Goal: Task Accomplishment & Management: Manage account settings

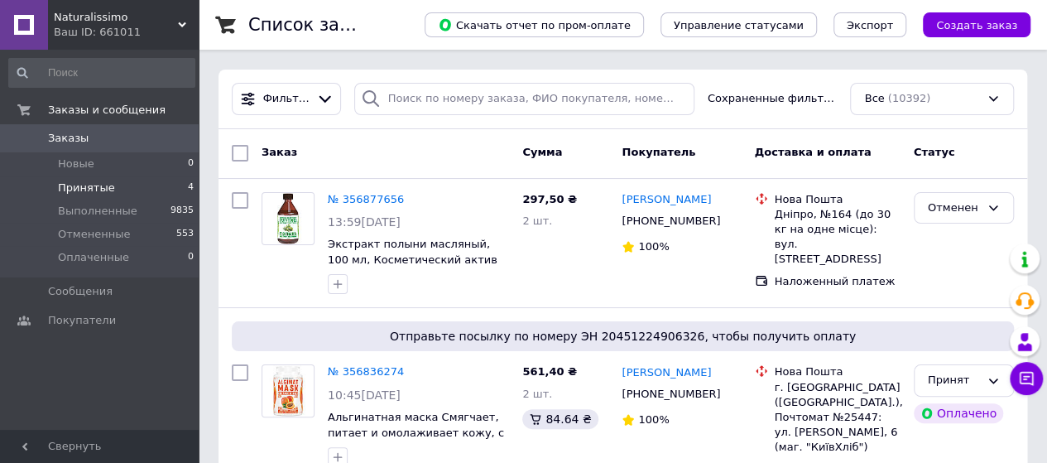
click at [103, 190] on span "Принятые" at bounding box center [86, 187] width 57 height 15
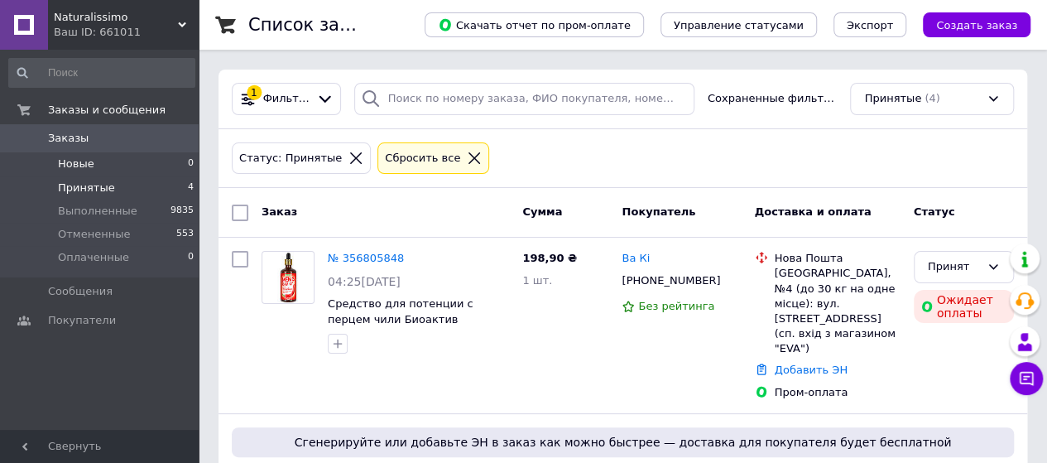
click at [78, 166] on span "Новые" at bounding box center [76, 163] width 36 height 15
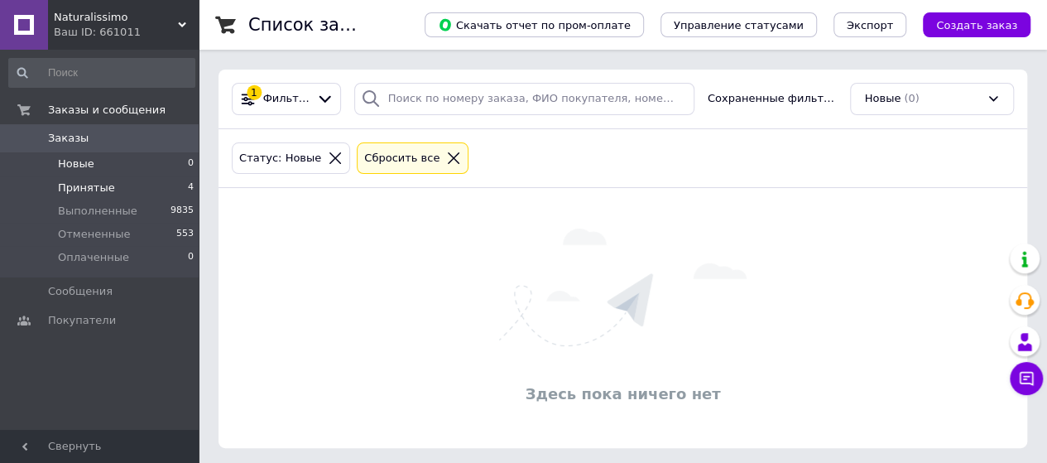
click at [91, 190] on span "Принятые" at bounding box center [86, 187] width 57 height 15
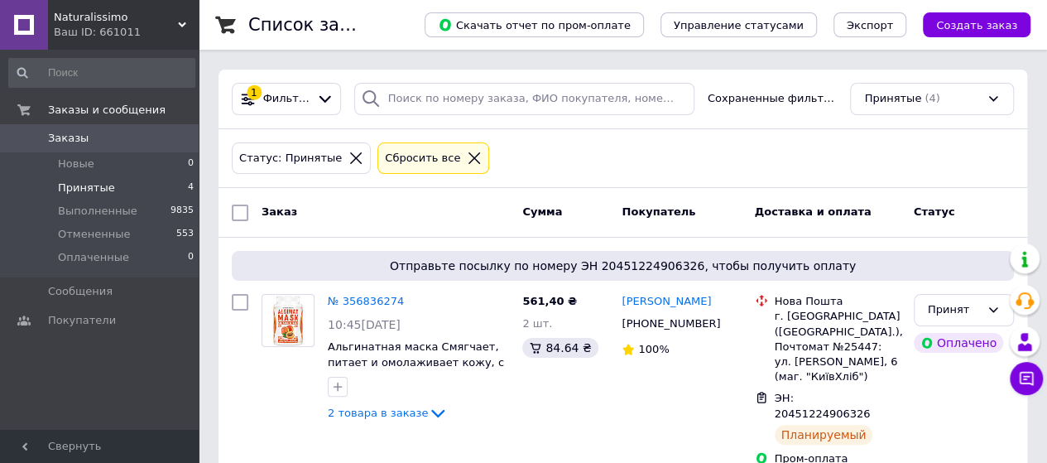
click at [144, 33] on div "Ваш ID: 661011" at bounding box center [126, 32] width 145 height 15
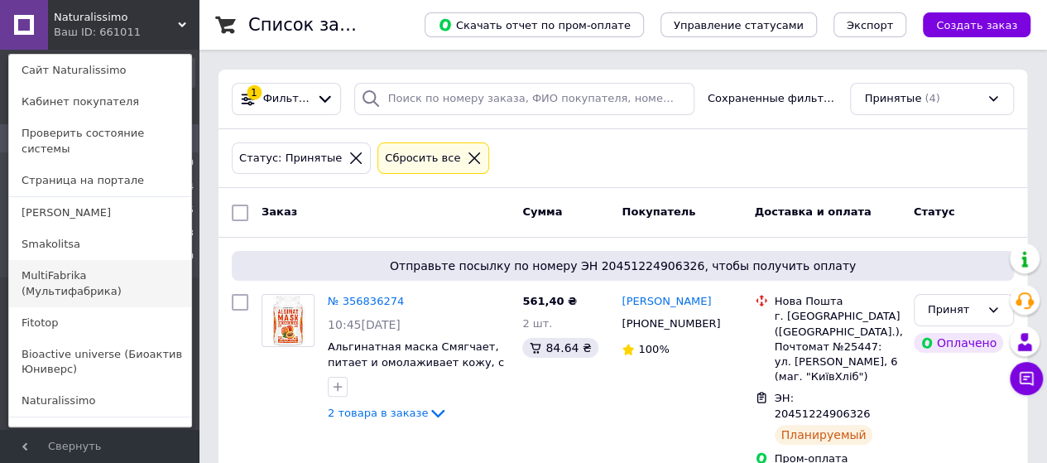
click at [63, 260] on link "MultiFabrika (Мультифабрика)" at bounding box center [100, 283] width 182 height 46
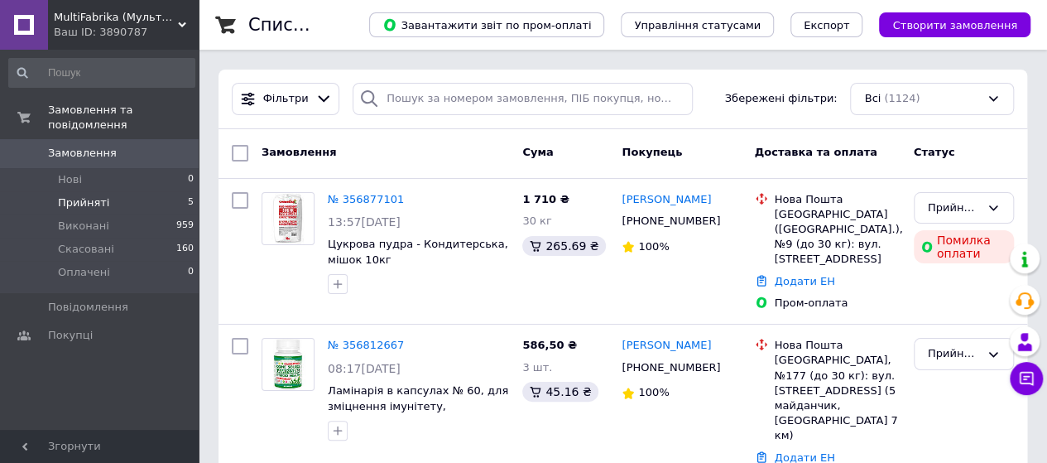
click at [89, 195] on span "Прийняті" at bounding box center [83, 202] width 51 height 15
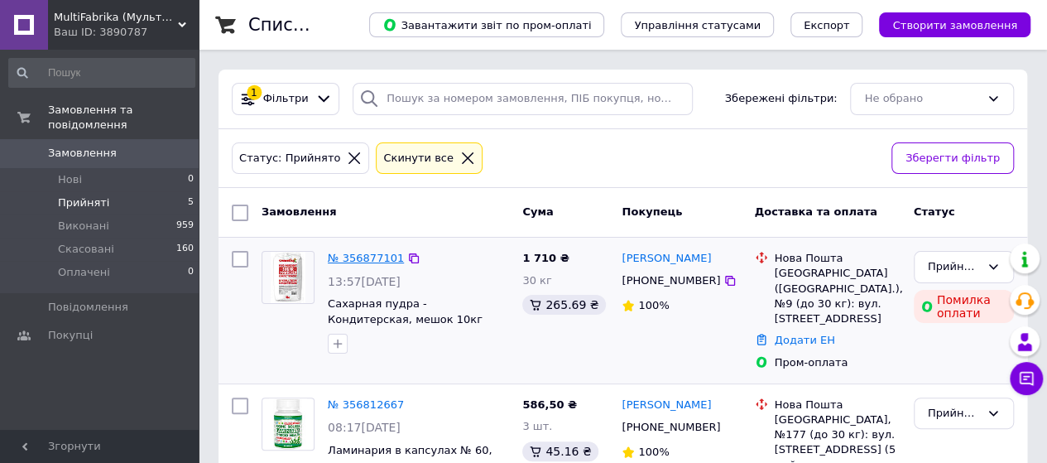
click at [369, 256] on link "№ 356877101" at bounding box center [366, 258] width 76 height 12
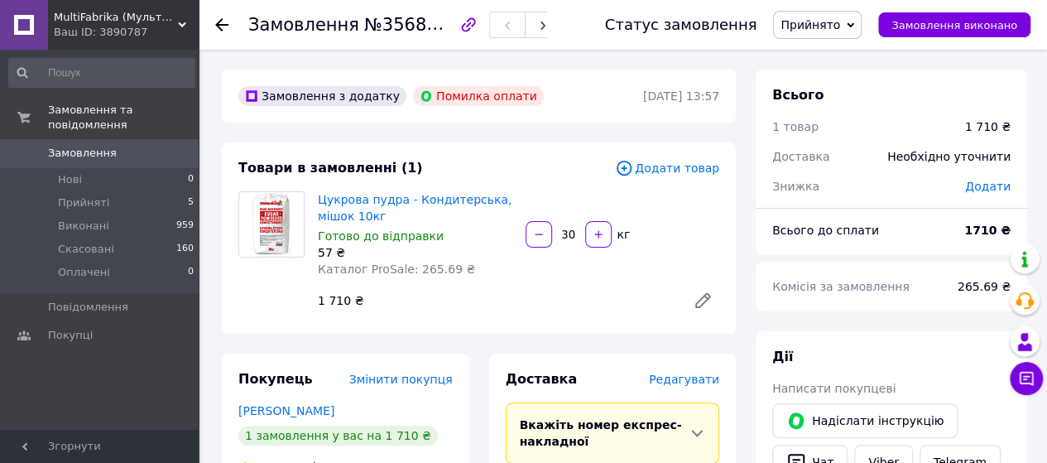
click at [91, 25] on div "Ваш ID: 3890787" at bounding box center [126, 32] width 145 height 15
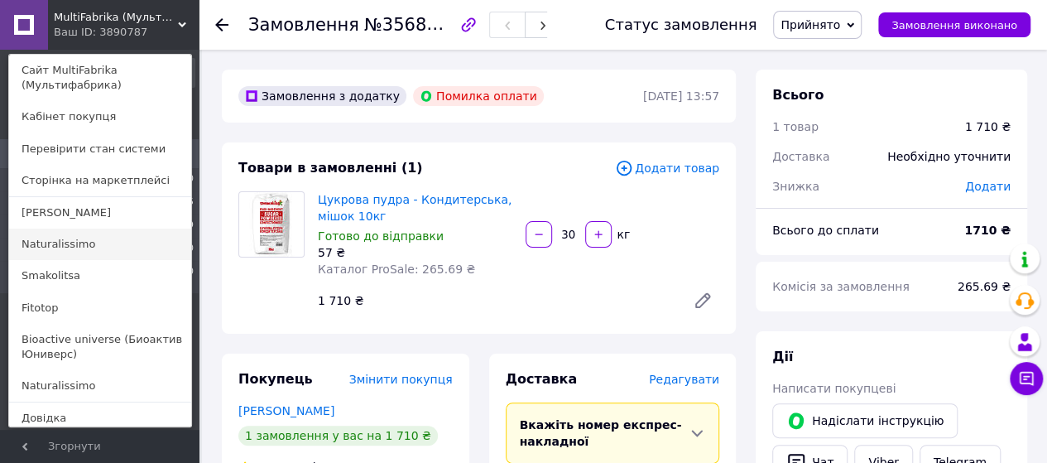
click at [60, 239] on link "Naturalissimo" at bounding box center [100, 243] width 182 height 31
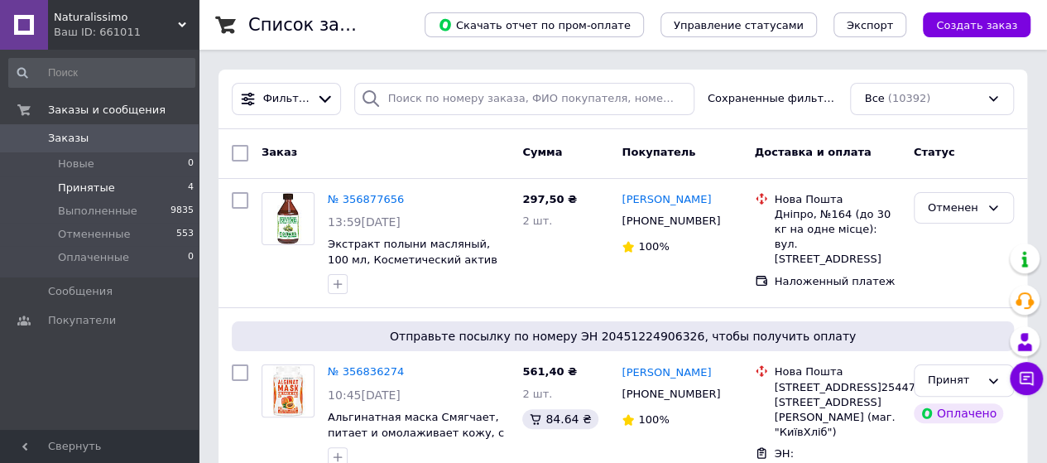
click at [75, 186] on span "Принятые" at bounding box center [86, 187] width 57 height 15
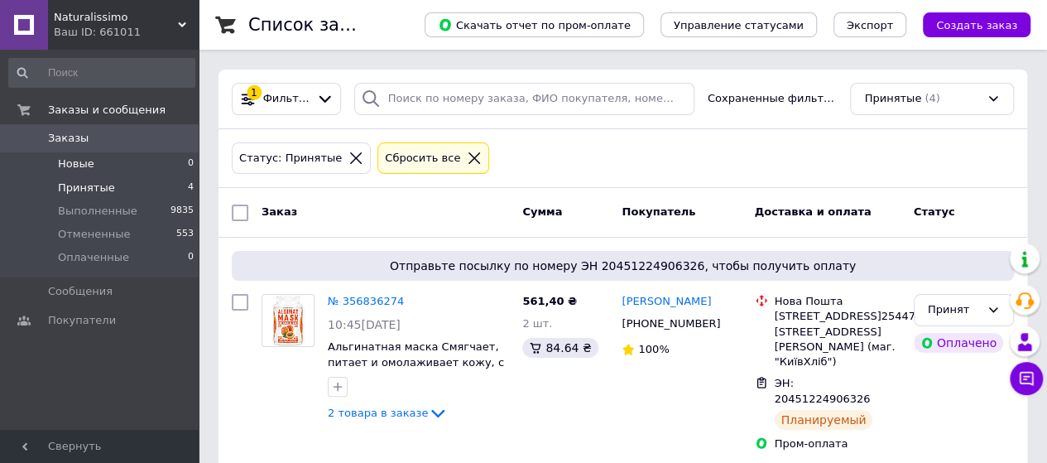
click at [75, 166] on span "Новые" at bounding box center [76, 163] width 36 height 15
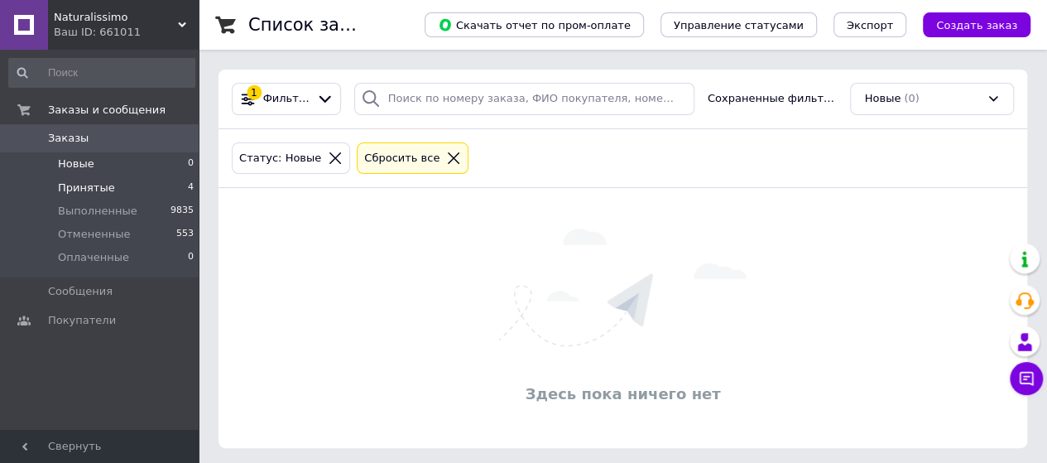
click at [85, 190] on span "Принятые" at bounding box center [86, 187] width 57 height 15
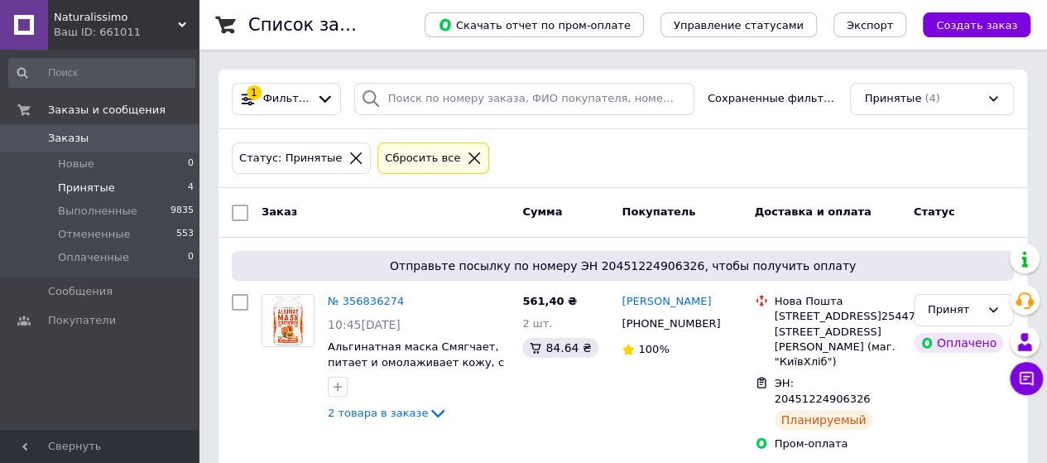
click at [77, 28] on div "Ваш ID: 661011" at bounding box center [126, 32] width 145 height 15
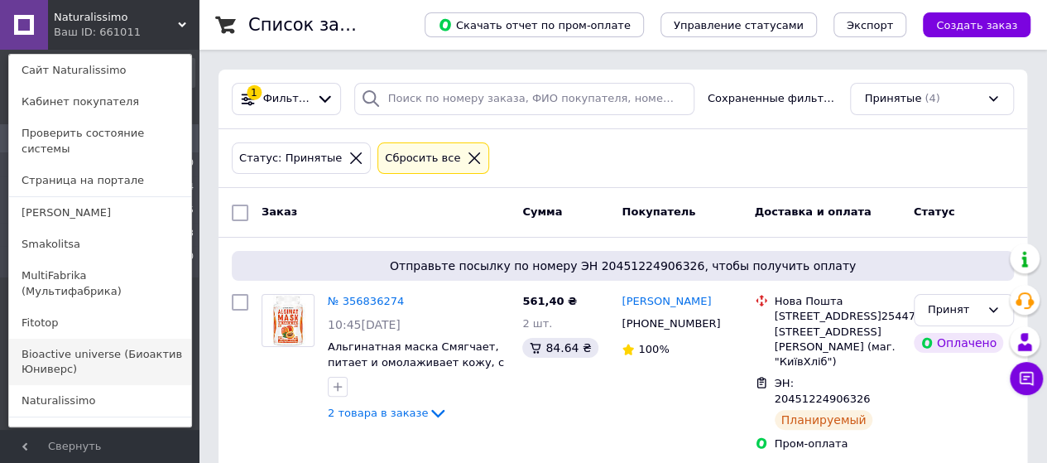
click at [65, 339] on link "Bioactive universe (Биоактив Юниверс)" at bounding box center [100, 362] width 182 height 46
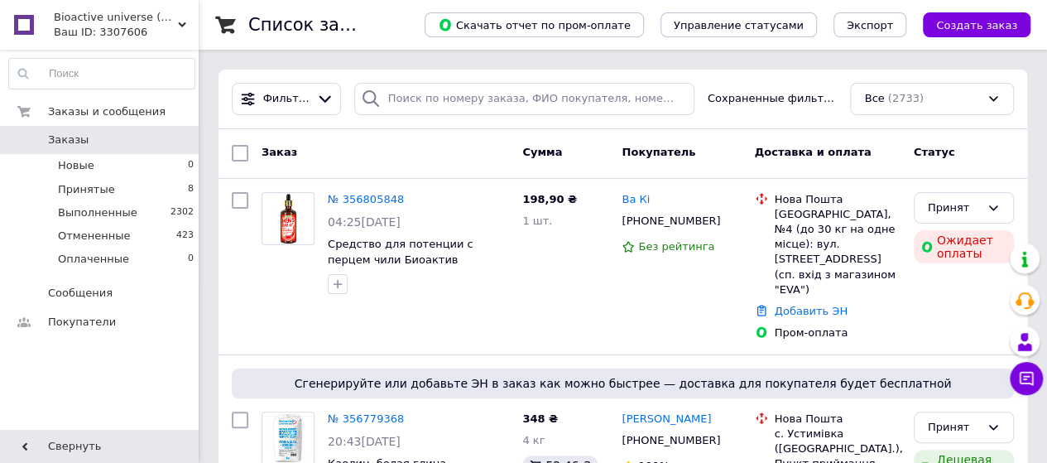
click at [108, 21] on span "Bioactive universe (Биоактив Юниверс)" at bounding box center [116, 17] width 124 height 15
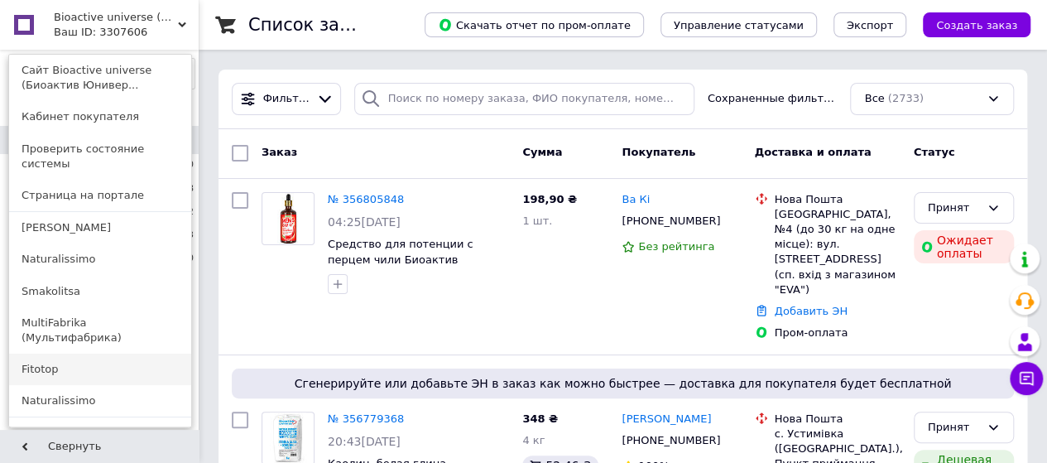
click at [44, 353] on link "Fitotop" at bounding box center [100, 368] width 182 height 31
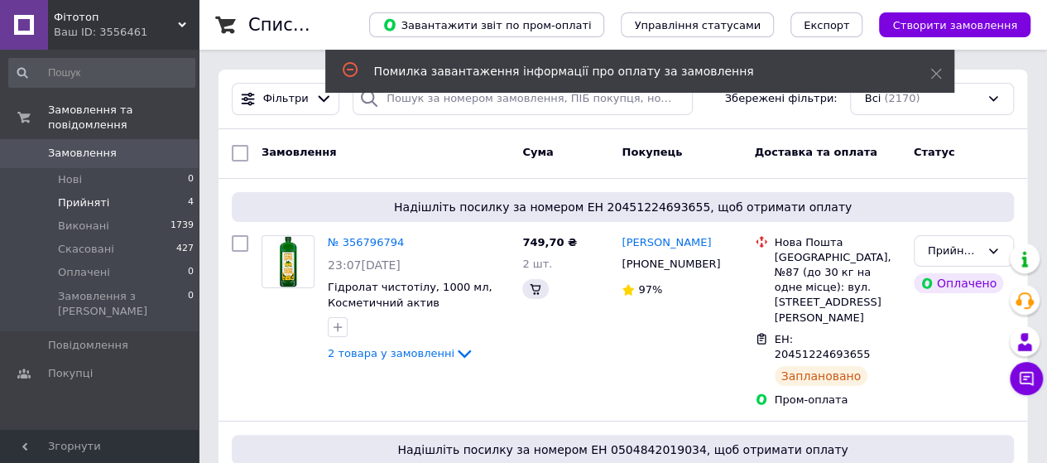
click at [98, 195] on span "Прийняті" at bounding box center [83, 202] width 51 height 15
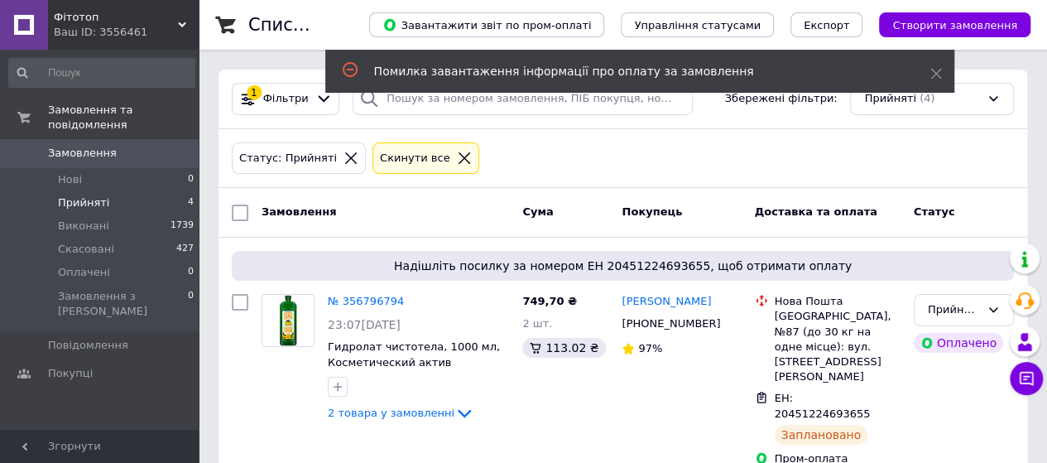
scroll to position [83, 0]
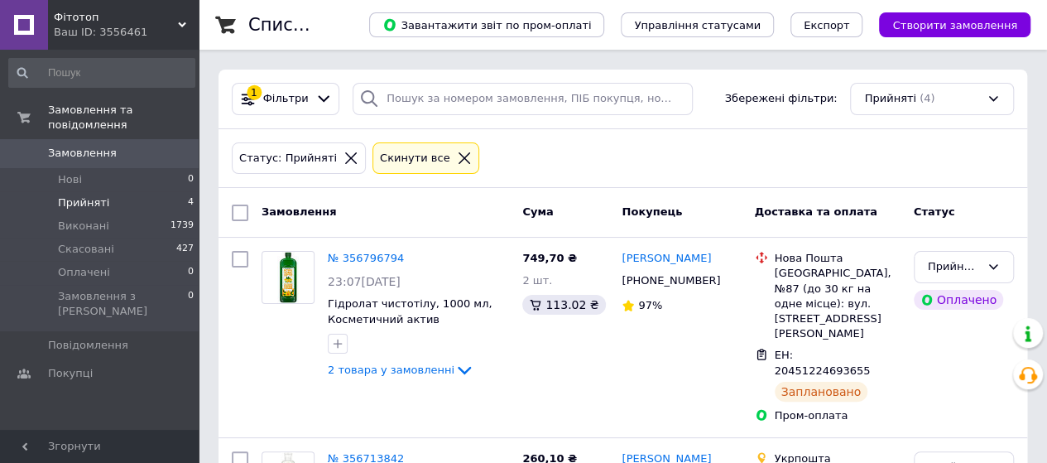
click at [110, 26] on div "Ваш ID: 3556461" at bounding box center [126, 32] width 145 height 15
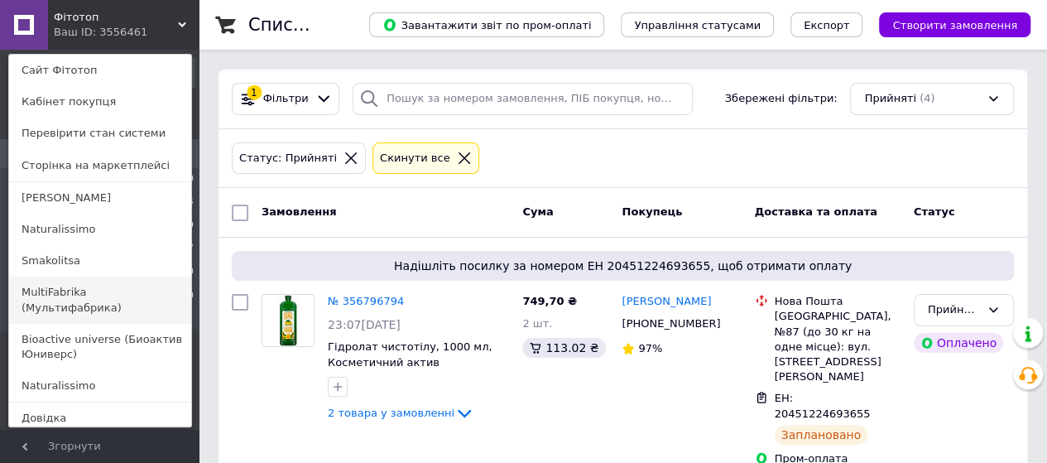
click at [75, 292] on link "MultiFabrika (Мультифабрика)" at bounding box center [100, 299] width 182 height 46
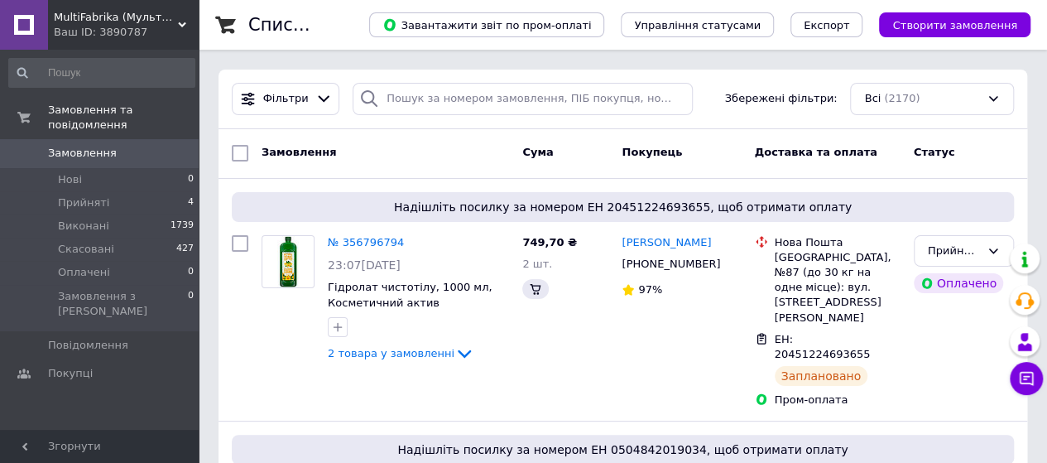
click at [125, 31] on div "Ваш ID: 3890787" at bounding box center [126, 32] width 145 height 15
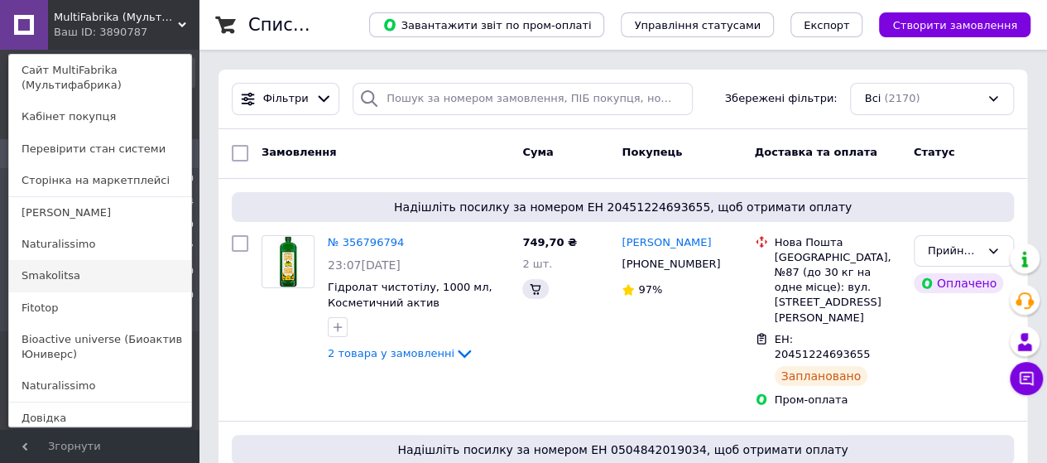
click at [63, 281] on link "Smakolitsa" at bounding box center [100, 275] width 182 height 31
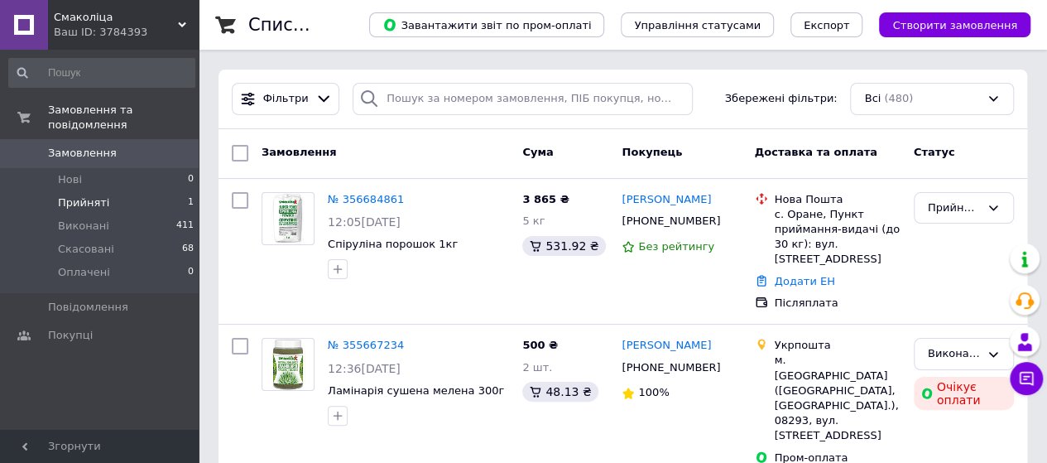
click at [96, 195] on span "Прийняті" at bounding box center [83, 202] width 51 height 15
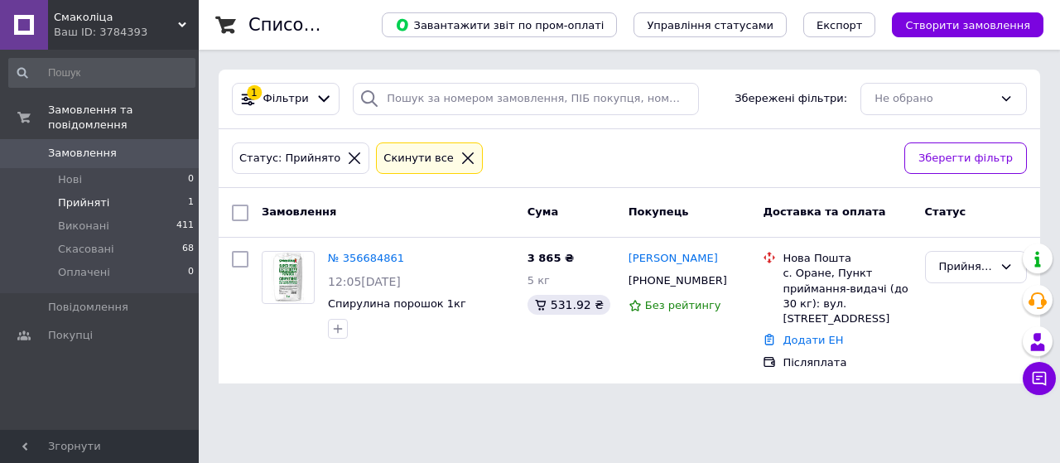
click at [112, 22] on span "Смаколіца" at bounding box center [116, 17] width 124 height 15
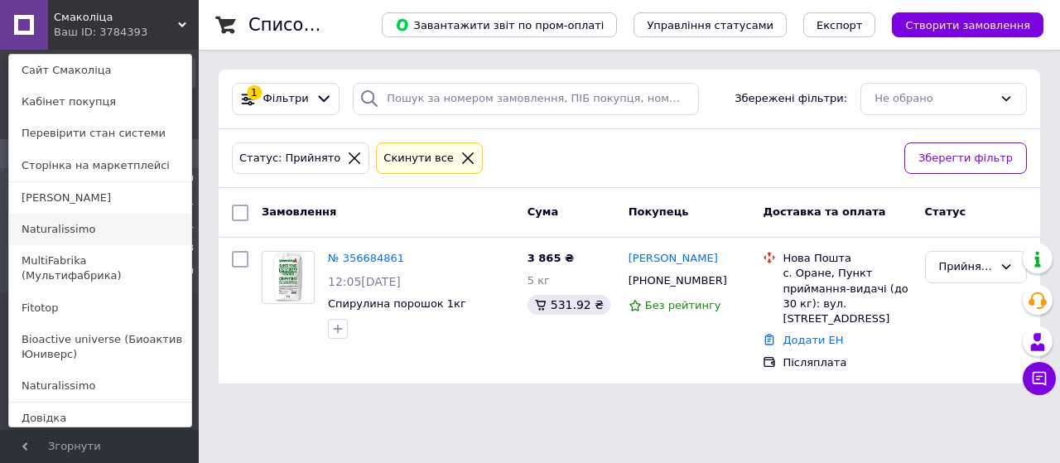
click at [65, 227] on link "Naturalissimo" at bounding box center [100, 229] width 182 height 31
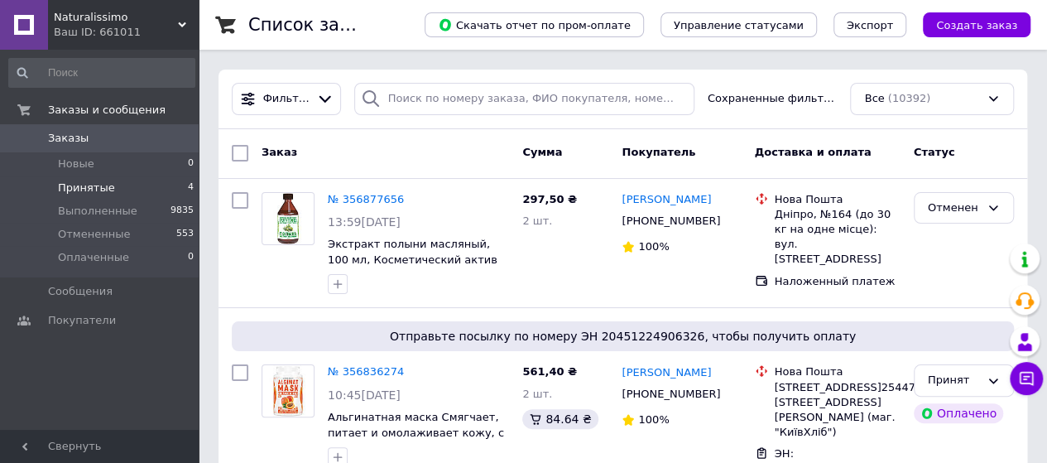
click at [103, 190] on span "Принятые" at bounding box center [86, 187] width 57 height 15
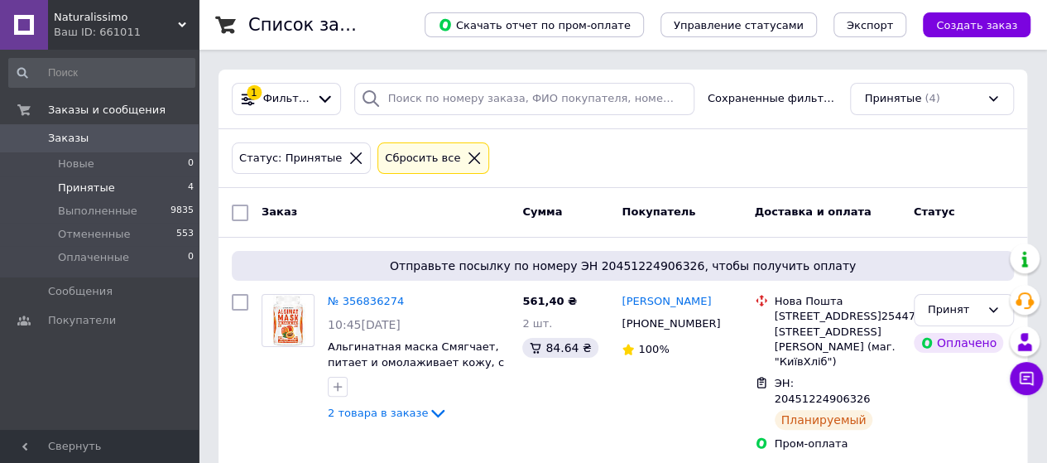
click at [151, 30] on div "Ваш ID: 661011" at bounding box center [126, 32] width 145 height 15
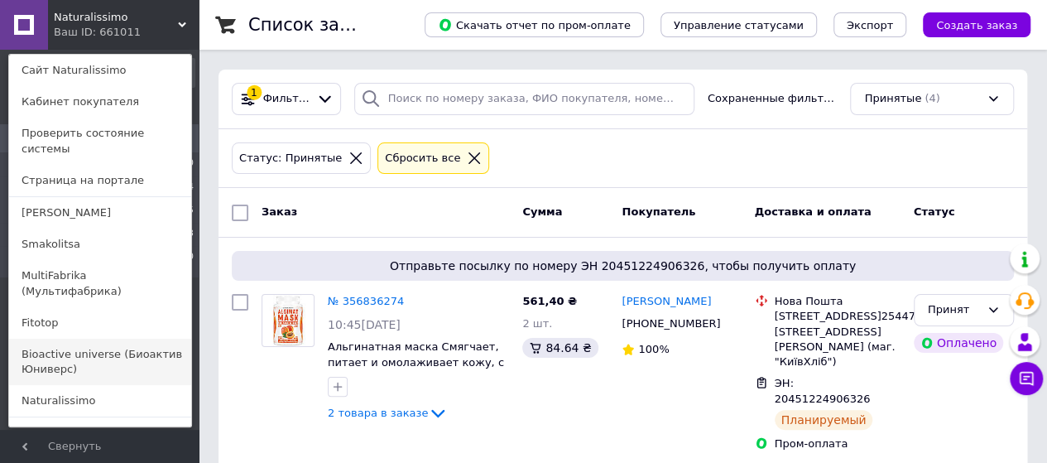
click at [51, 339] on link "Bioactive universe (Биоактив Юниверс)" at bounding box center [100, 362] width 182 height 46
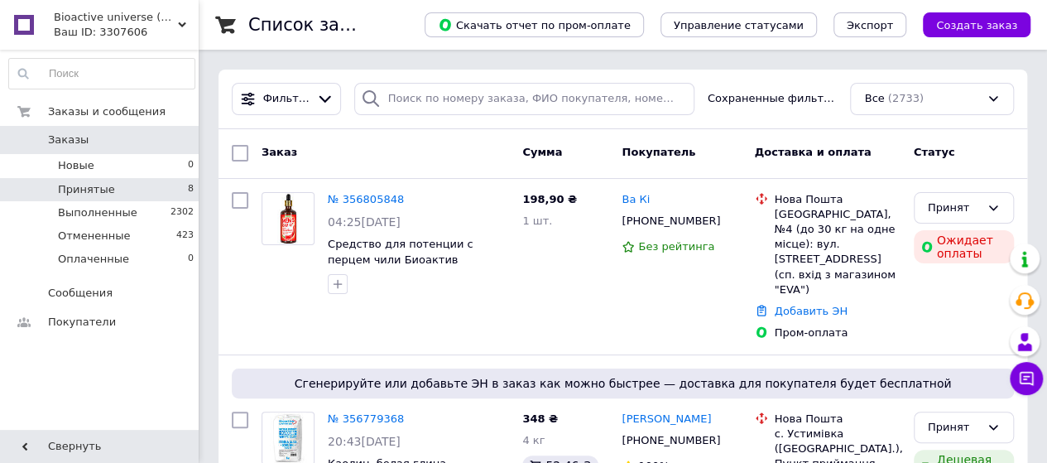
click at [107, 193] on span "Принятые" at bounding box center [86, 189] width 57 height 15
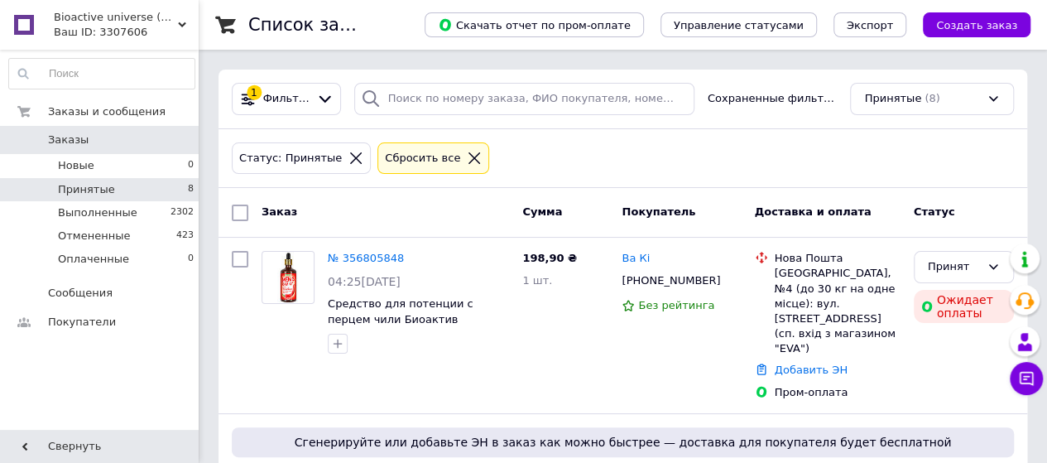
click at [132, 21] on span "Bioactive universe (Биоактив Юниверс)" at bounding box center [116, 17] width 124 height 15
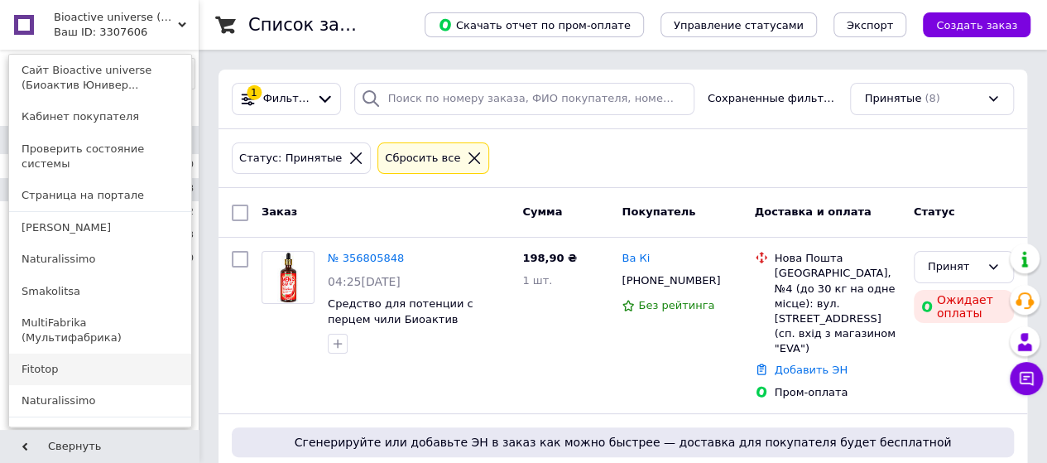
click at [71, 353] on link "Fitotop" at bounding box center [100, 368] width 182 height 31
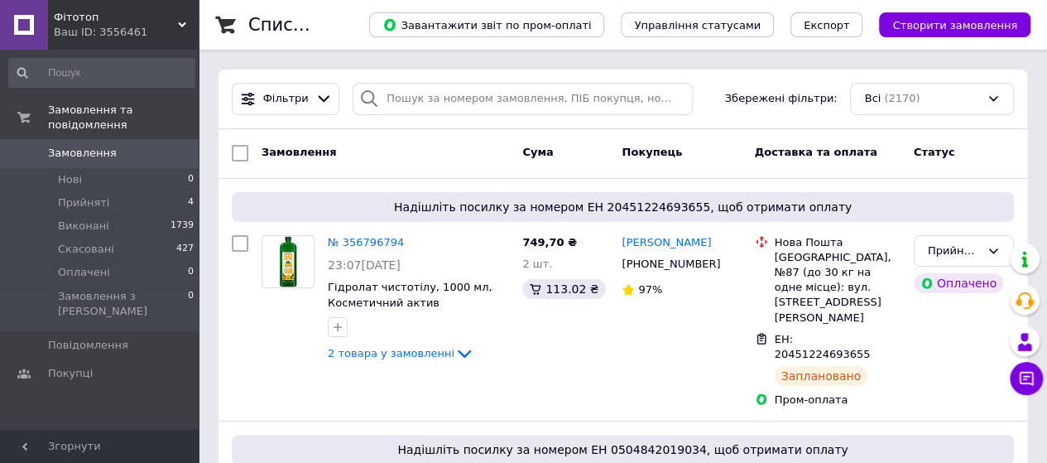
click at [115, 22] on span "Фітотоп" at bounding box center [116, 17] width 124 height 15
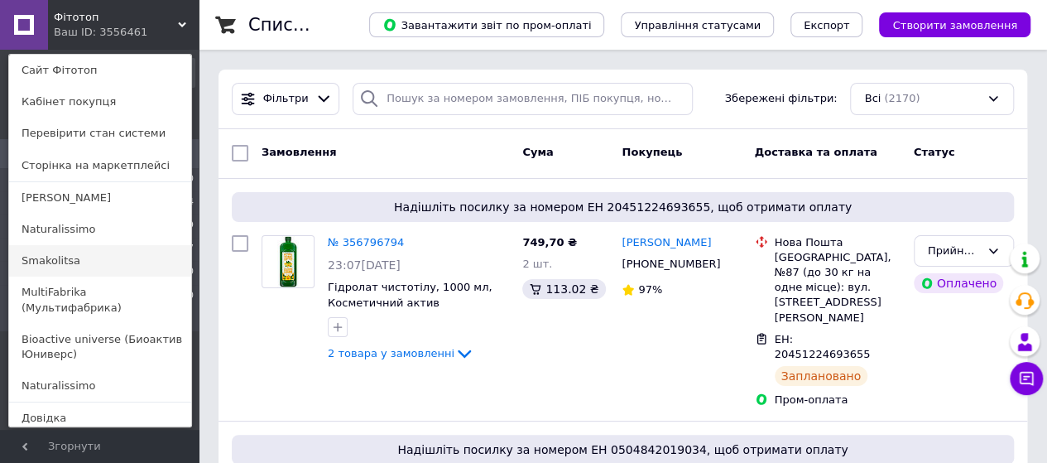
click at [82, 262] on link "Smakolitsa" at bounding box center [100, 260] width 182 height 31
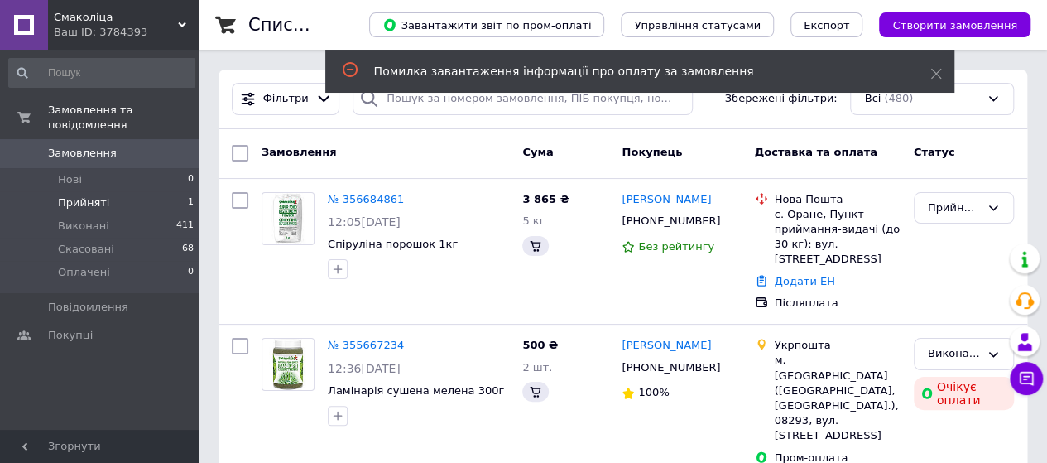
click at [93, 195] on span "Прийняті" at bounding box center [83, 202] width 51 height 15
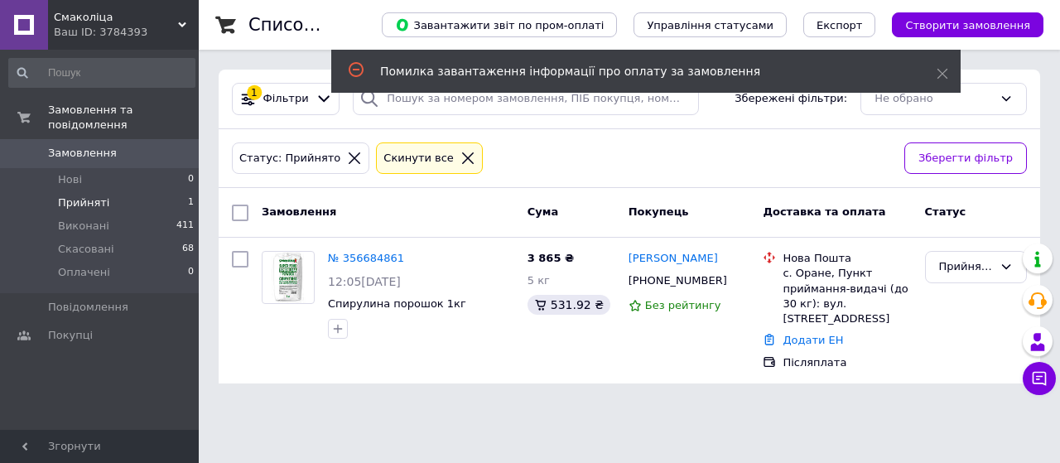
click at [122, 29] on div "Ваш ID: 3784393" at bounding box center [126, 32] width 145 height 15
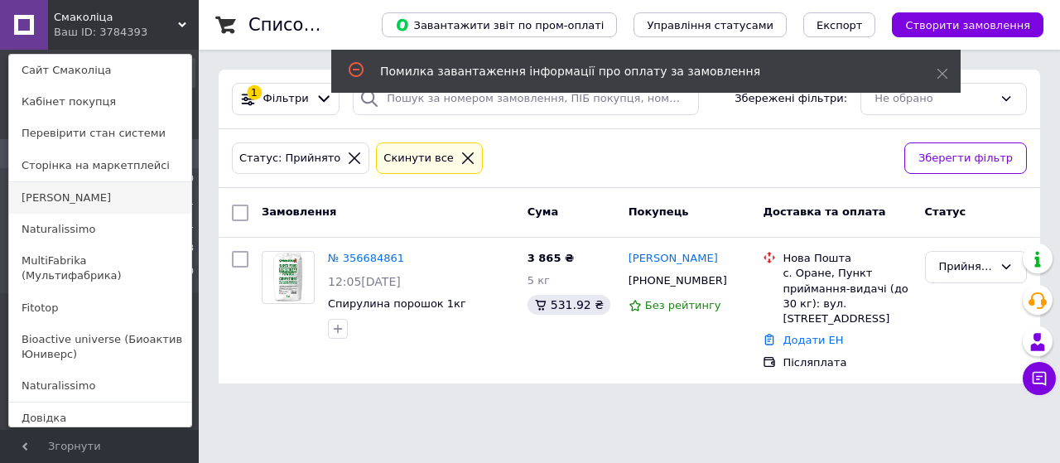
click at [71, 198] on link "[PERSON_NAME]" at bounding box center [100, 197] width 182 height 31
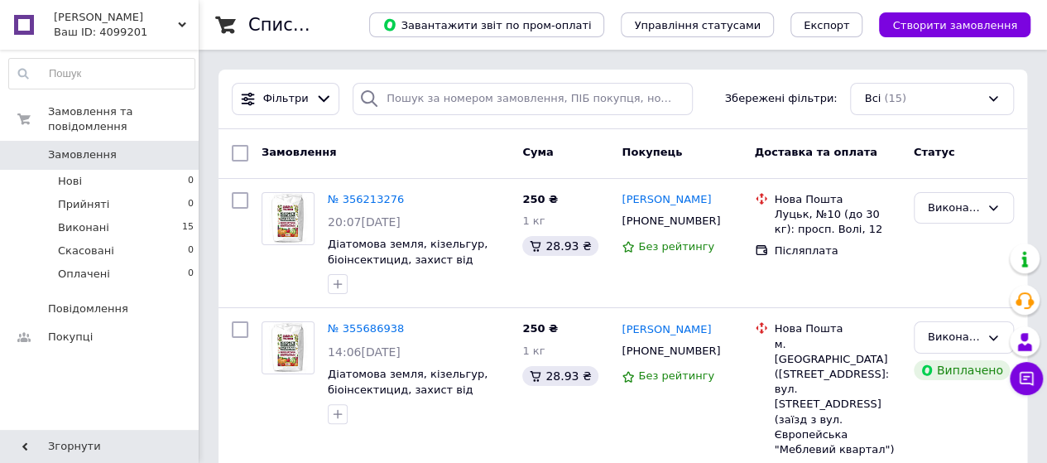
click at [162, 28] on div "Ваш ID: 4099201" at bounding box center [126, 32] width 145 height 15
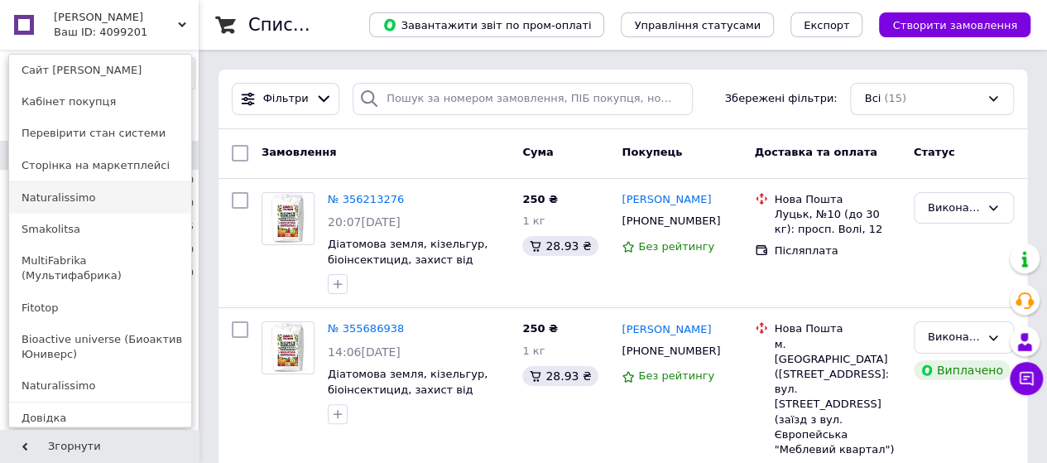
click at [89, 199] on link "Naturalissimo" at bounding box center [100, 197] width 182 height 31
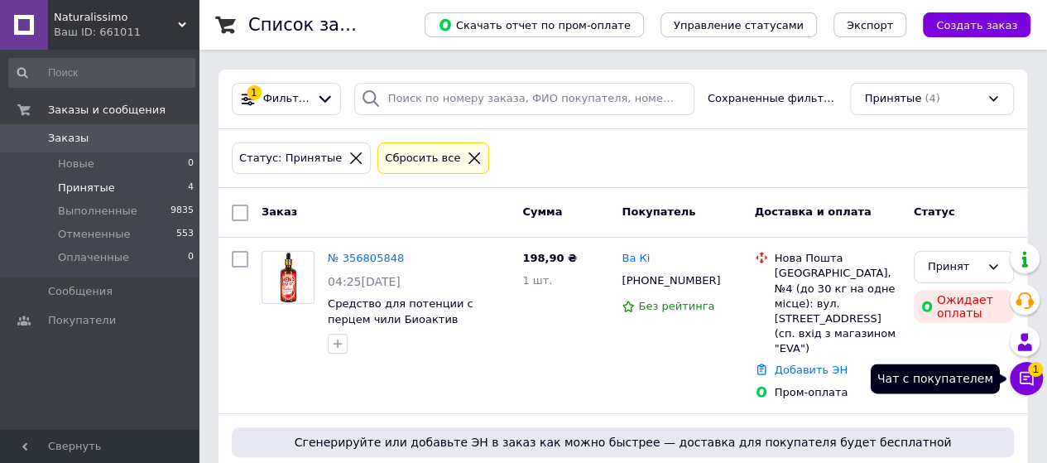
click at [1036, 380] on button "Чат с покупателем 1" at bounding box center [1026, 378] width 33 height 33
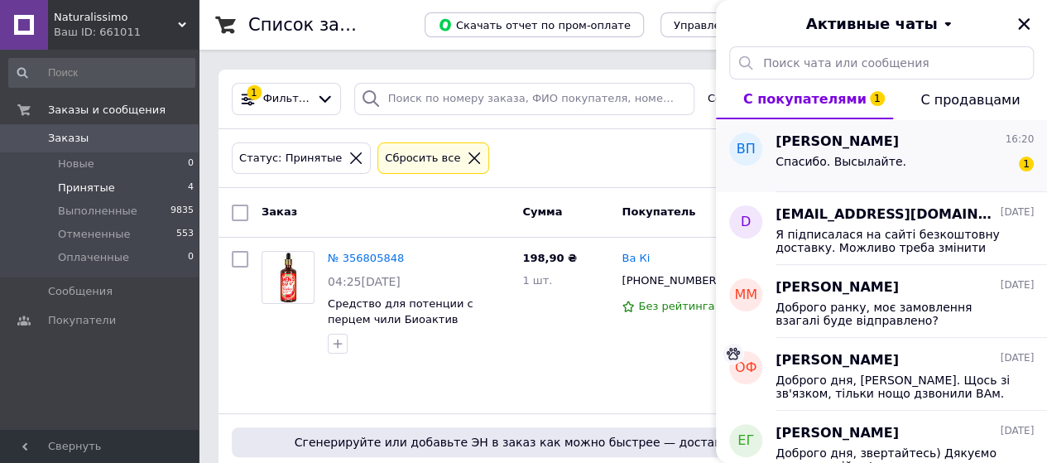
click at [884, 167] on div "Спасибо. Высылайте." at bounding box center [841, 166] width 131 height 23
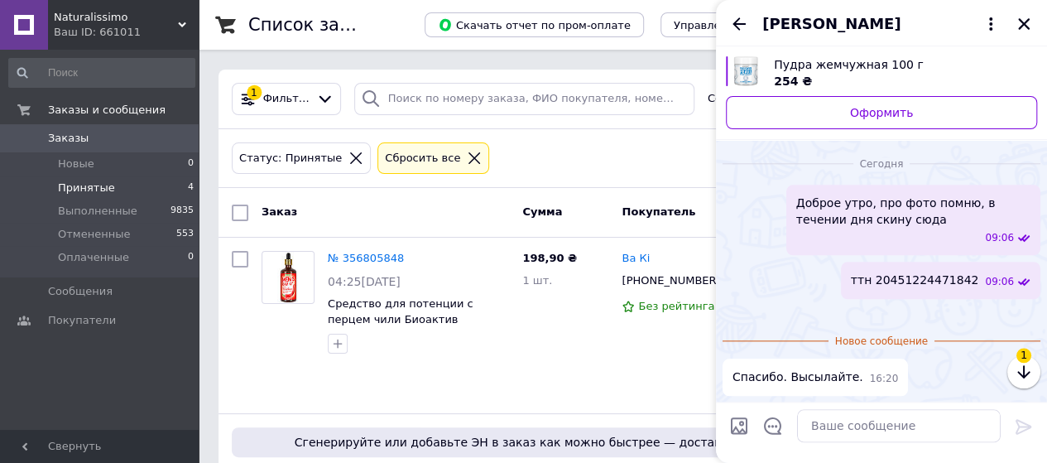
scroll to position [967, 0]
click at [885, 420] on textarea at bounding box center [899, 426] width 204 height 33
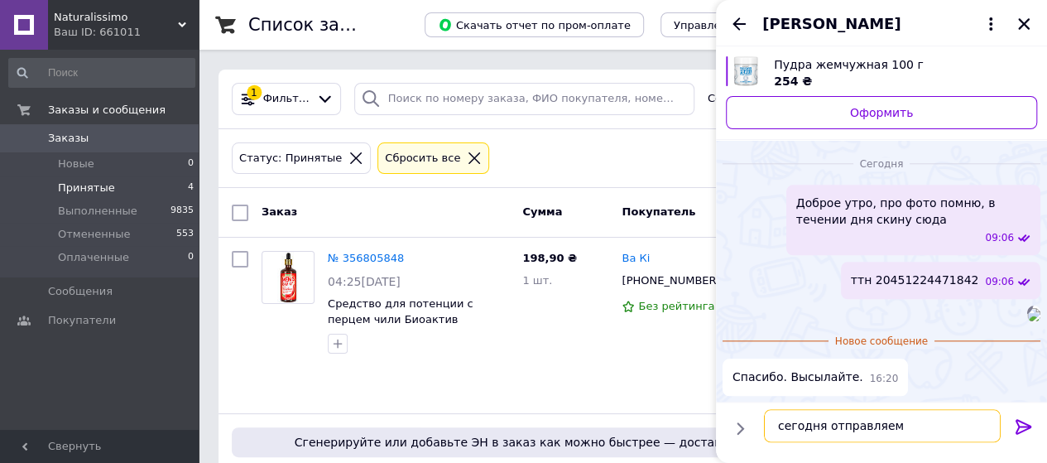
type textarea "сегодня отправляем)"
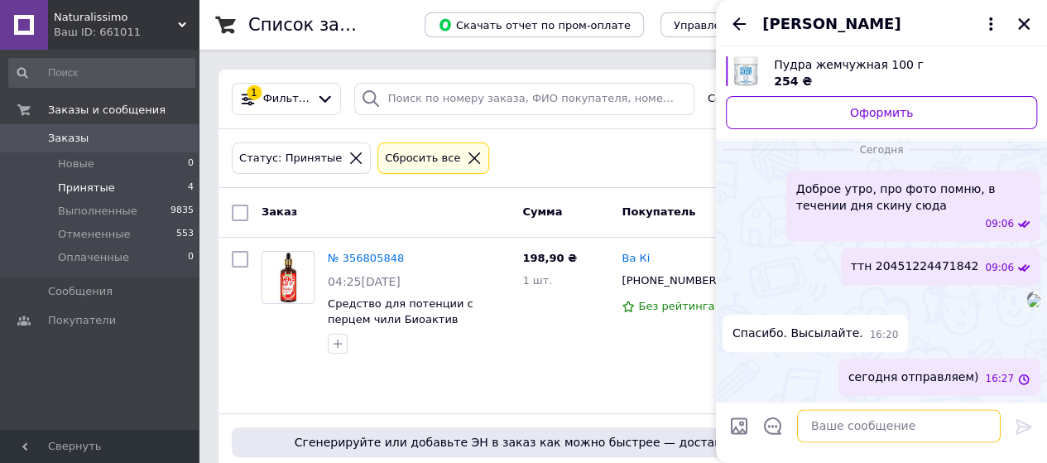
scroll to position [981, 0]
click at [98, 185] on span "Принятые" at bounding box center [86, 187] width 57 height 15
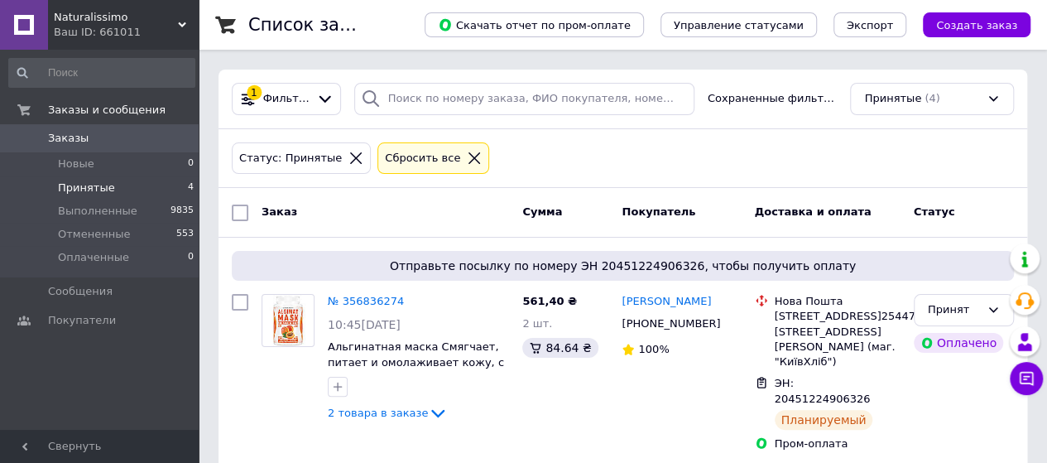
click at [92, 25] on div "Ваш ID: 661011" at bounding box center [126, 32] width 145 height 15
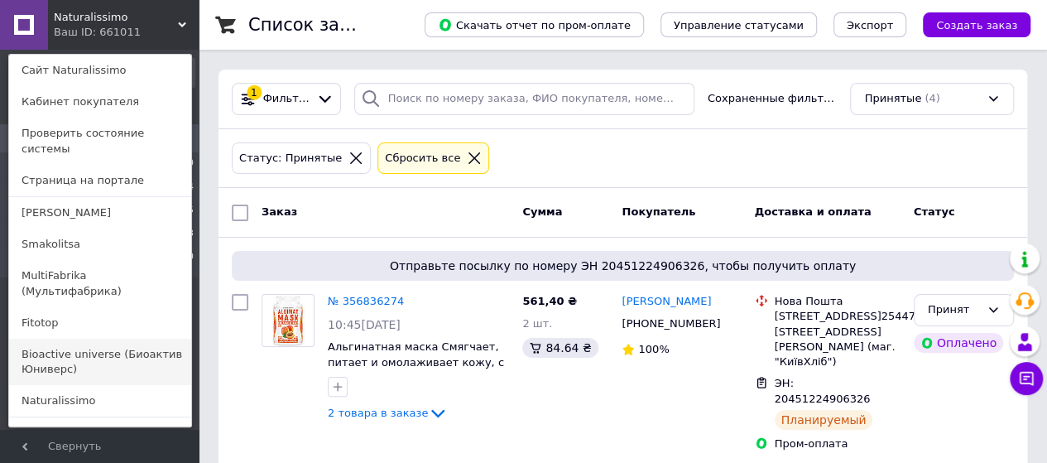
click at [101, 339] on link "Bioactive universe (Биоактив Юниверс)" at bounding box center [100, 362] width 182 height 46
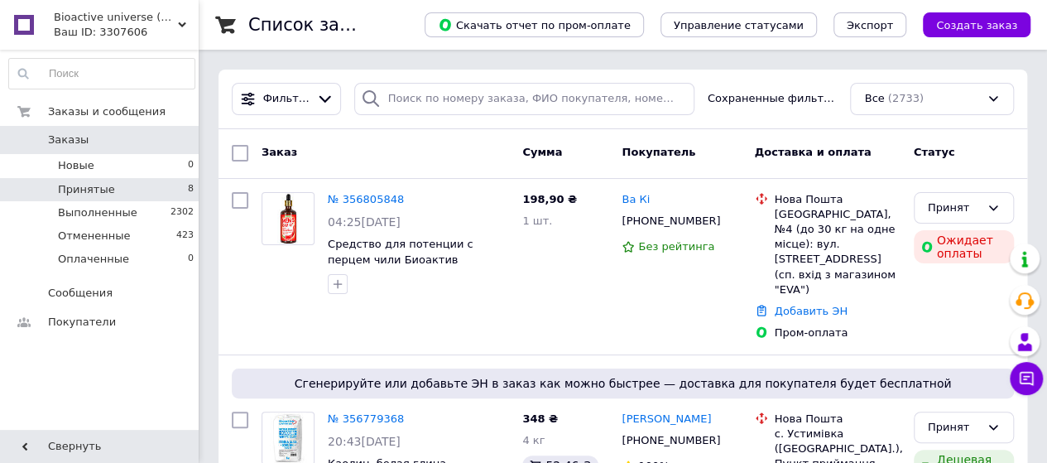
click at [126, 193] on li "Принятые 8" at bounding box center [102, 189] width 204 height 23
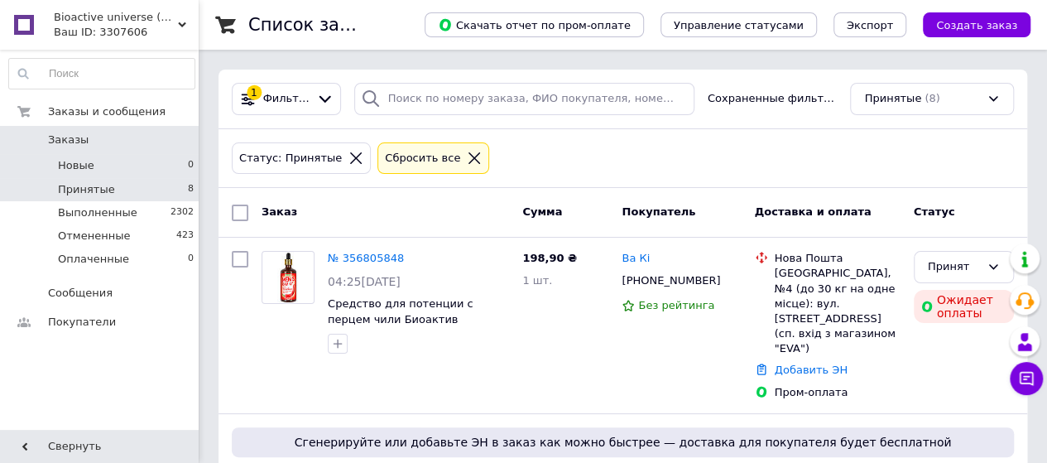
click at [125, 173] on li "Новые 0" at bounding box center [102, 165] width 204 height 23
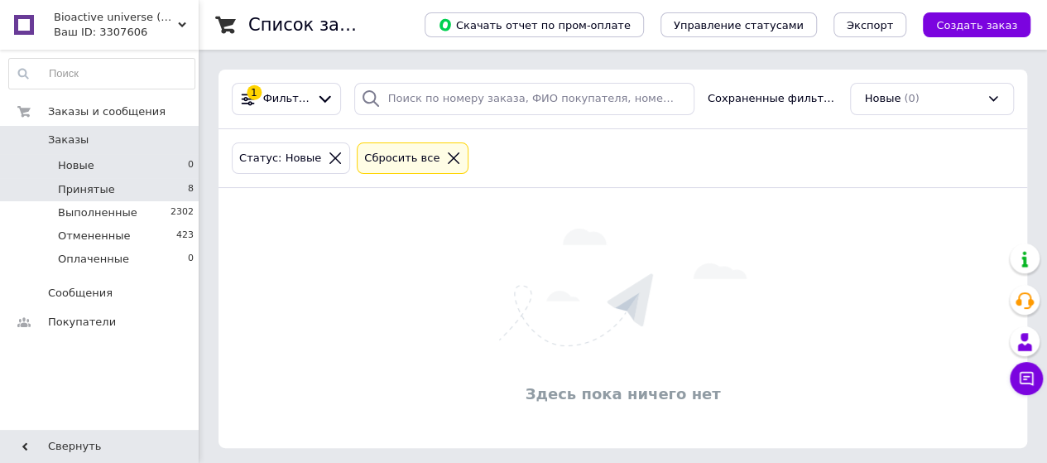
click at [127, 195] on li "Принятые 8" at bounding box center [102, 189] width 204 height 23
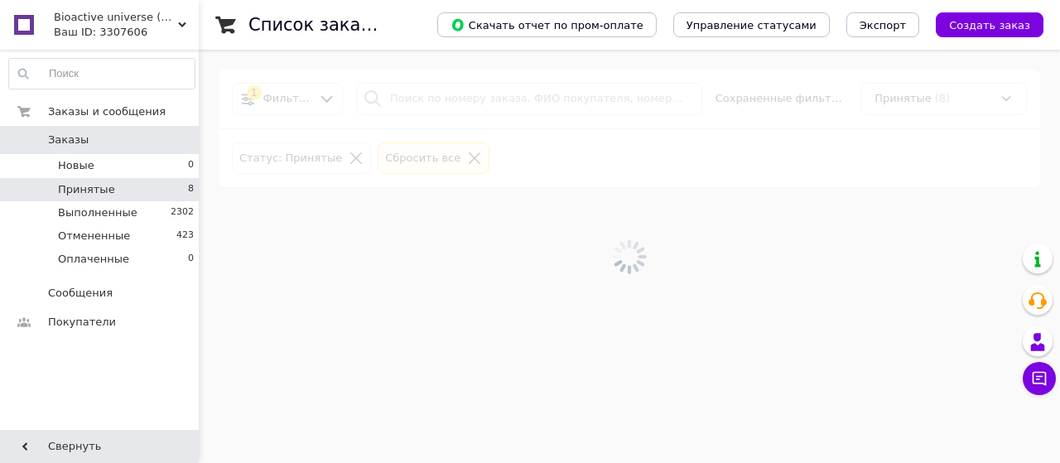
click at [124, 26] on div "Ваш ID: 3307606" at bounding box center [126, 32] width 145 height 15
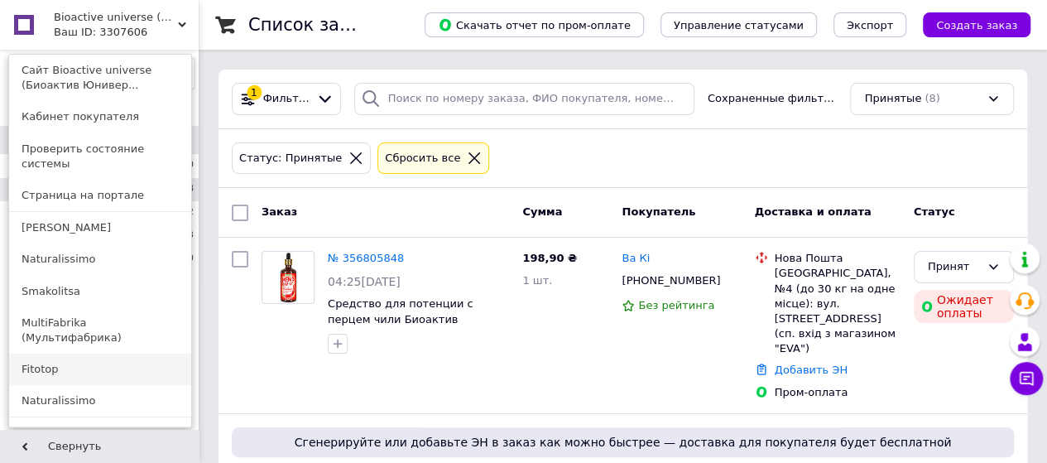
click at [48, 353] on link "Fitotop" at bounding box center [100, 368] width 182 height 31
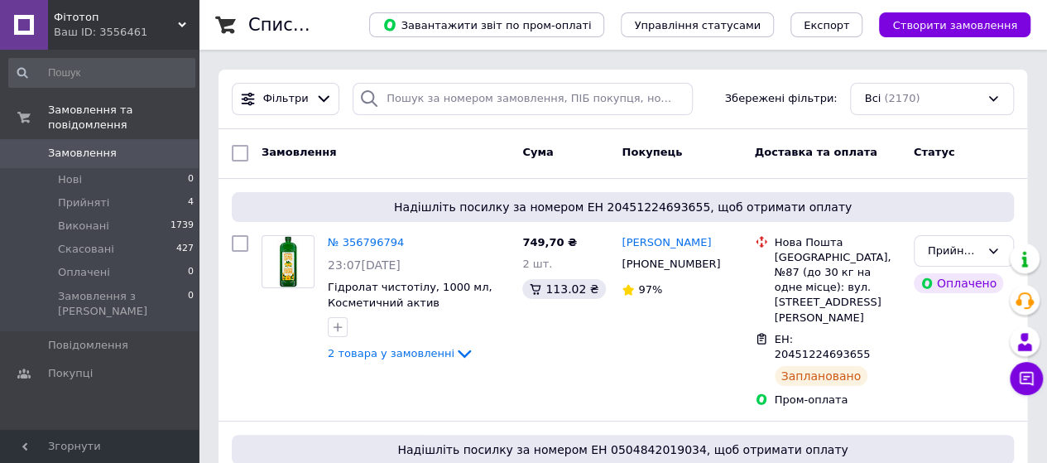
click at [113, 23] on span "Фітотоп" at bounding box center [116, 17] width 124 height 15
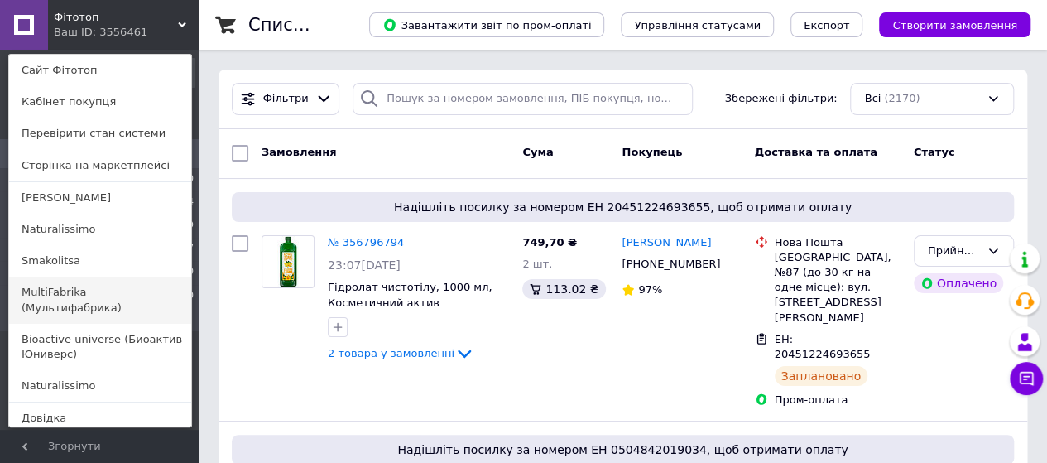
click at [79, 290] on link "MultiFabrika (Мультифабрика)" at bounding box center [100, 299] width 182 height 46
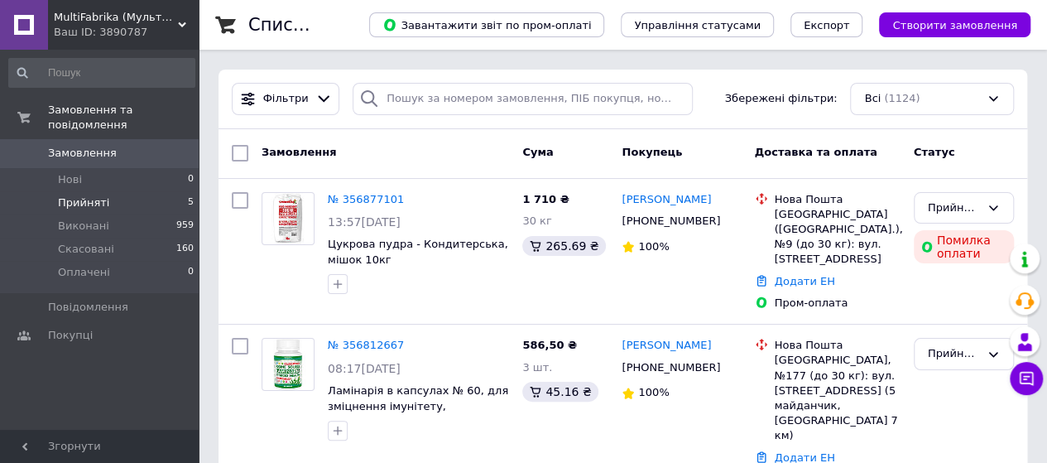
click at [97, 195] on span "Прийняті" at bounding box center [83, 202] width 51 height 15
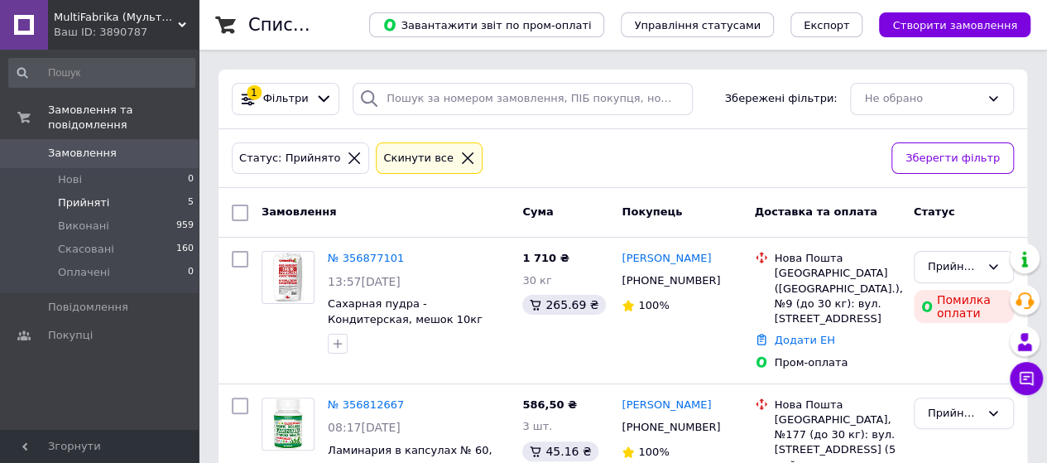
click at [74, 195] on span "Прийняті" at bounding box center [83, 202] width 51 height 15
click at [79, 172] on span "Нові" at bounding box center [70, 179] width 24 height 15
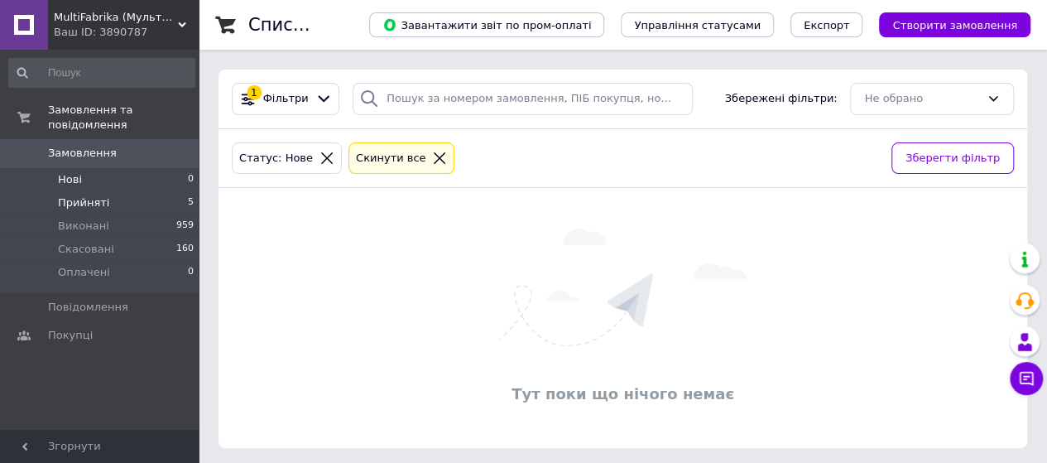
click at [78, 195] on span "Прийняті" at bounding box center [83, 202] width 51 height 15
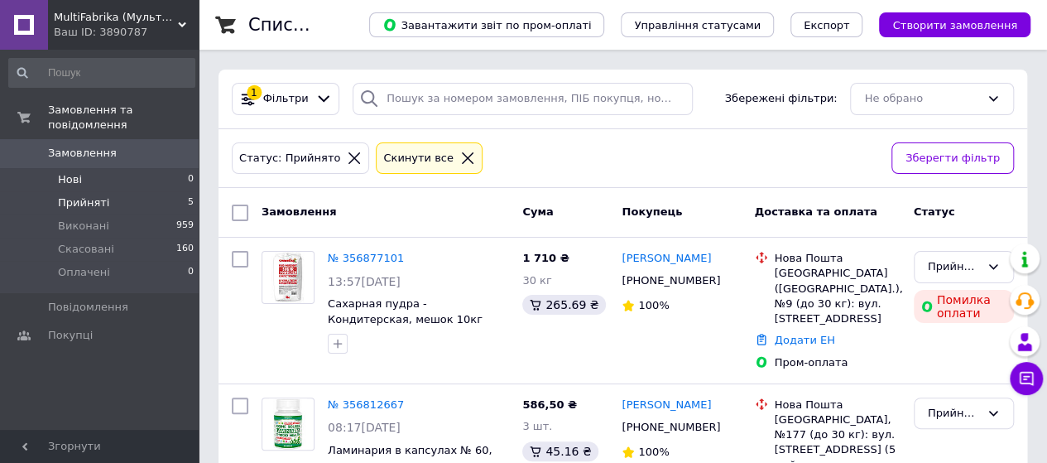
click at [75, 172] on span "Нові" at bounding box center [70, 179] width 24 height 15
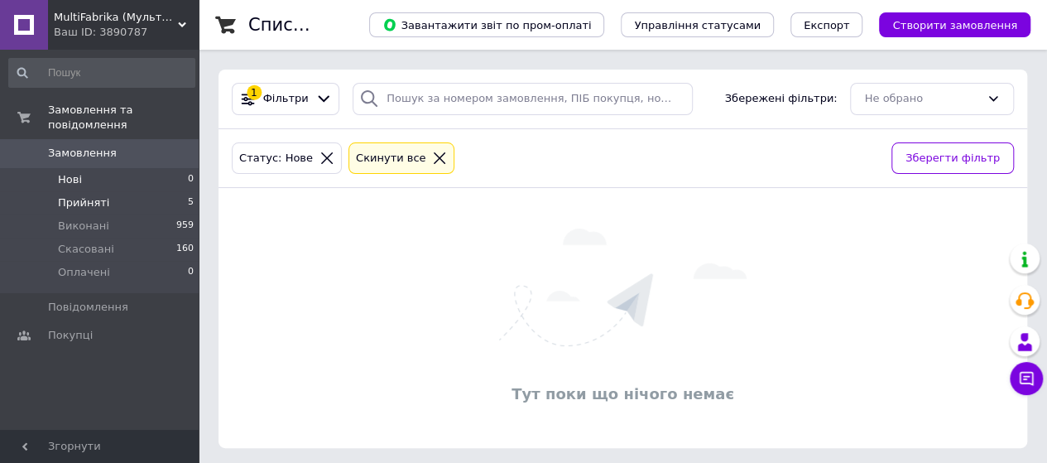
click at [87, 195] on span "Прийняті" at bounding box center [83, 202] width 51 height 15
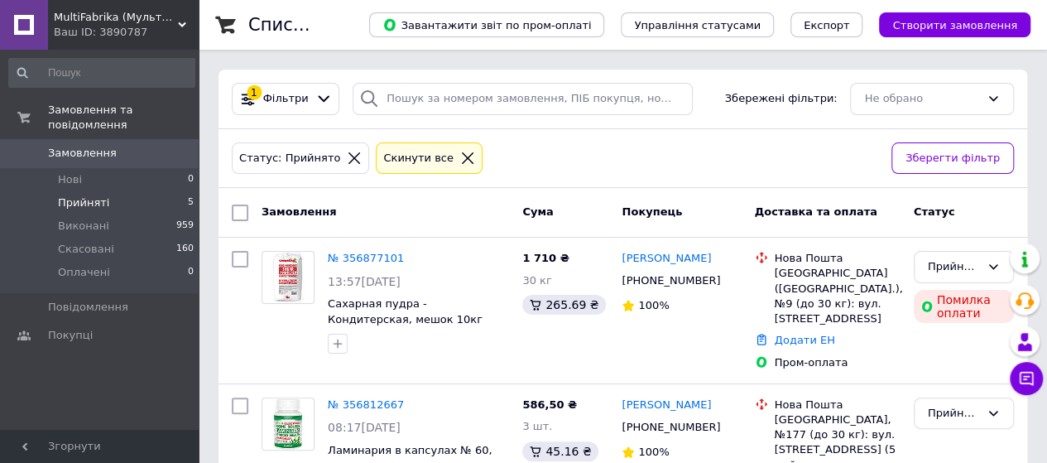
click at [86, 18] on span "MultiFabrika (Мультифабрика)" at bounding box center [116, 17] width 124 height 15
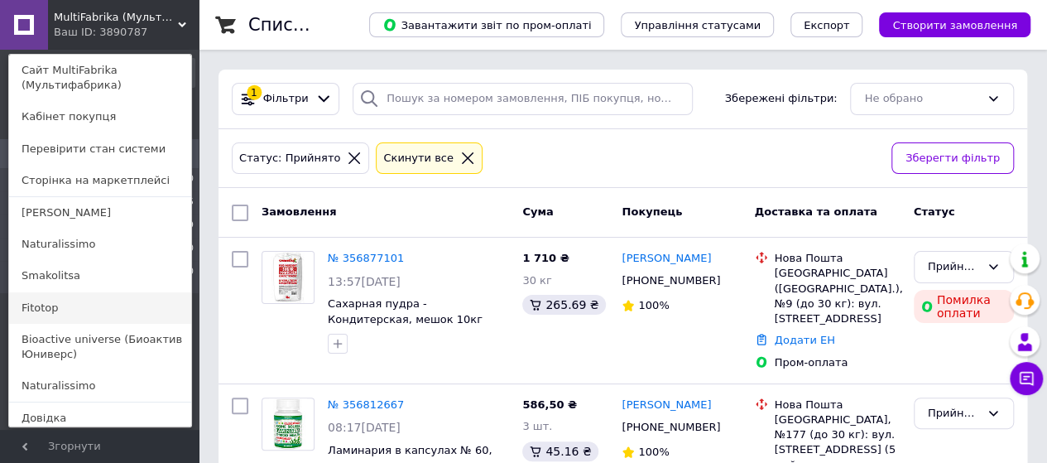
click at [53, 312] on link "Fitotop" at bounding box center [100, 307] width 182 height 31
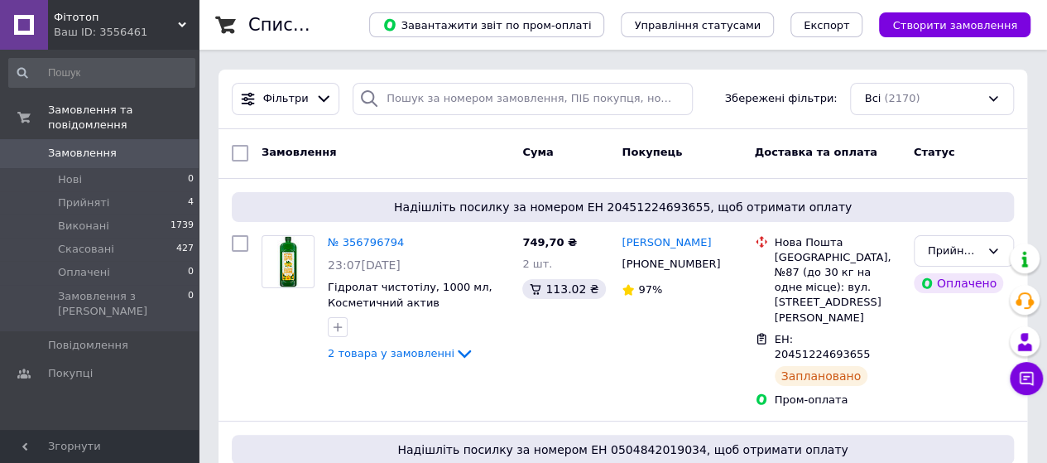
click at [111, 32] on div "Ваш ID: 3556461" at bounding box center [126, 32] width 145 height 15
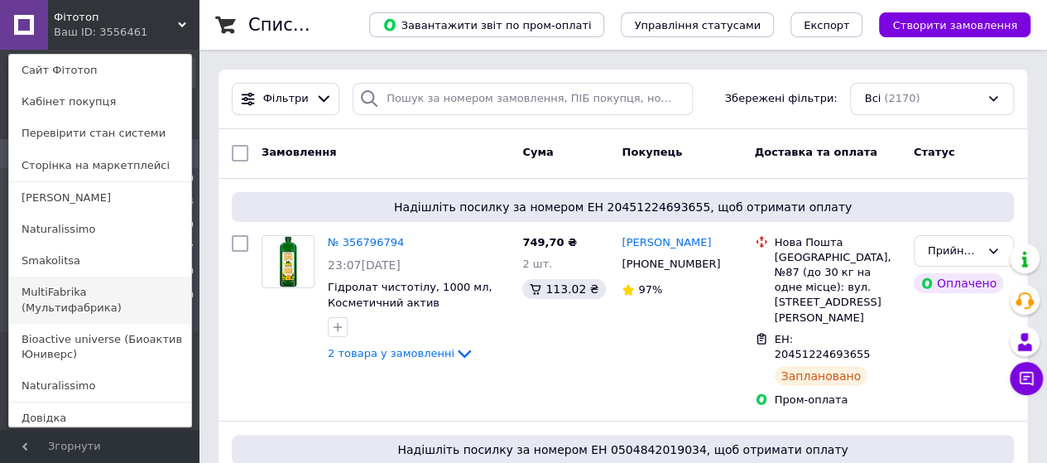
click at [67, 291] on link "MultiFabrika (Мультифабрика)" at bounding box center [100, 299] width 182 height 46
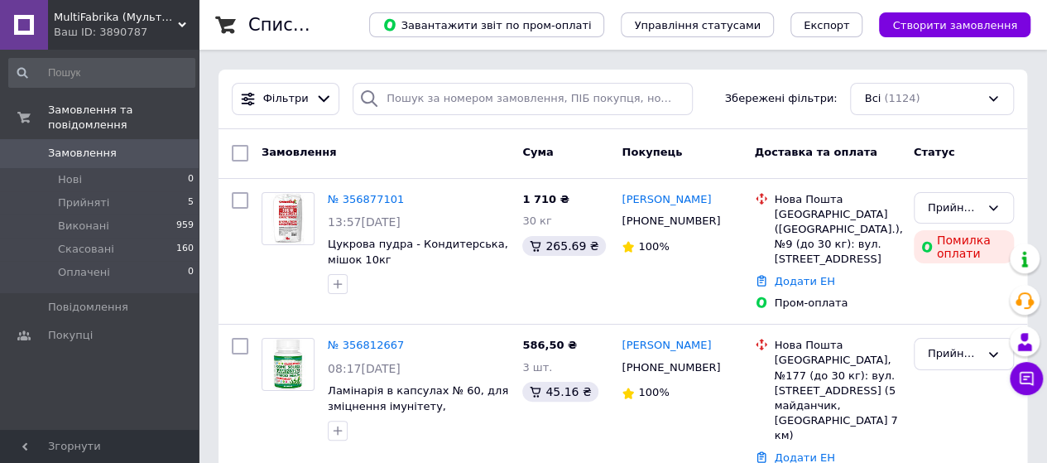
click at [99, 23] on span "MultiFabrika (Мультифабрика)" at bounding box center [116, 17] width 124 height 15
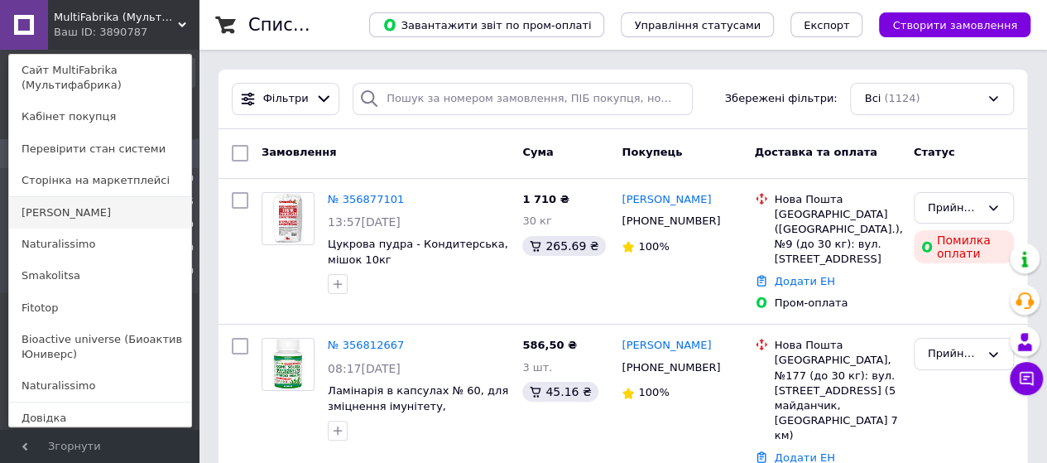
click at [70, 206] on link "[PERSON_NAME]" at bounding box center [100, 212] width 182 height 31
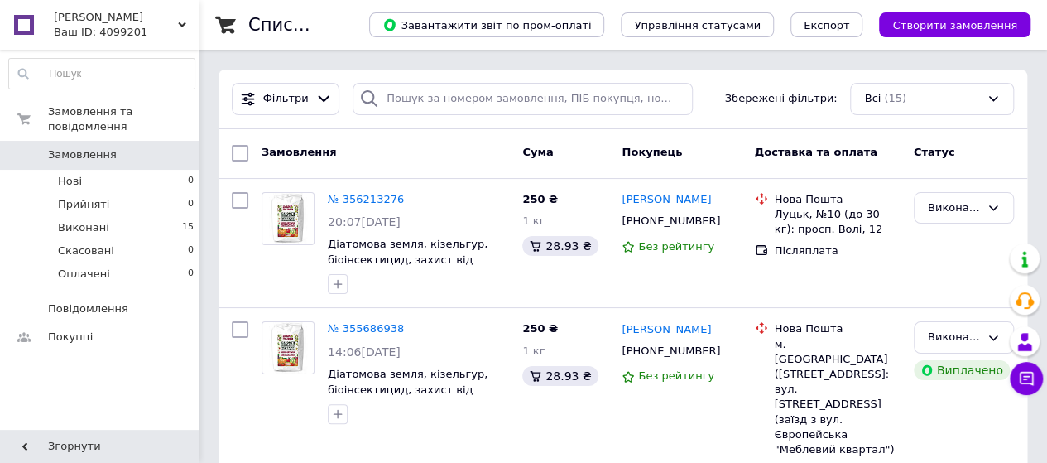
click at [86, 17] on span "[PERSON_NAME]" at bounding box center [116, 17] width 124 height 15
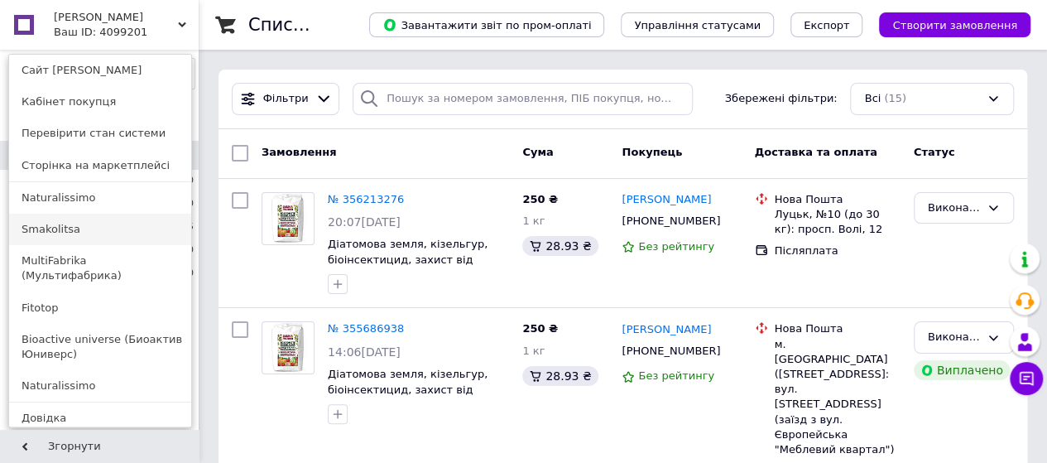
click at [63, 228] on link "Smakolitsa" at bounding box center [100, 229] width 182 height 31
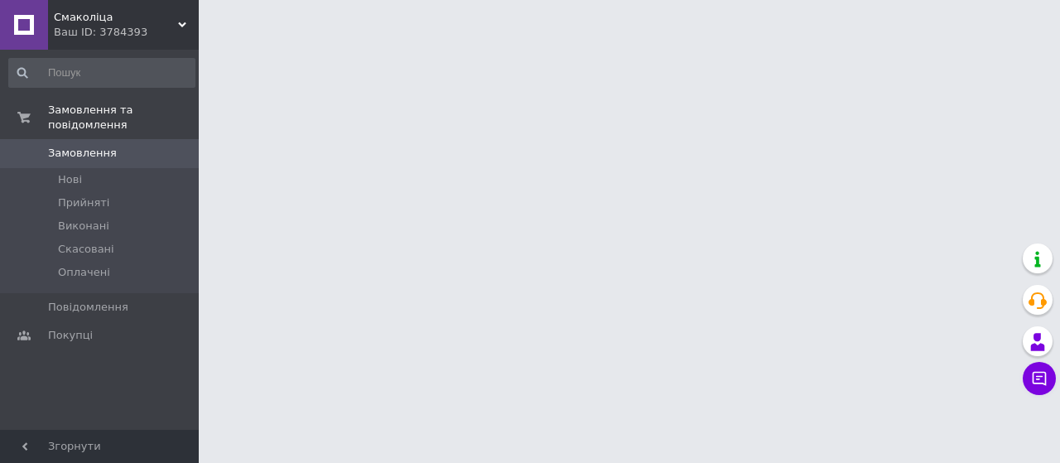
click at [114, 27] on div "Ваш ID: 3784393" at bounding box center [126, 32] width 145 height 15
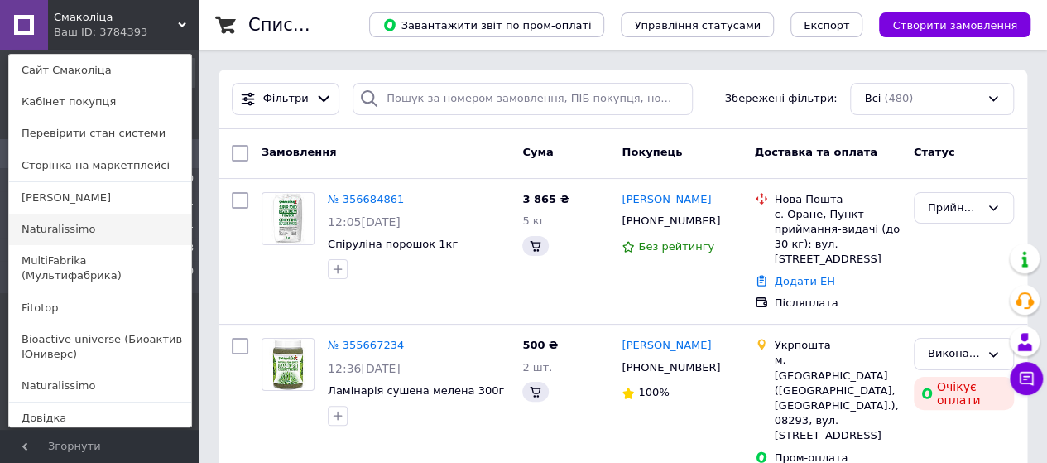
click at [73, 225] on link "Naturalissimo" at bounding box center [100, 229] width 182 height 31
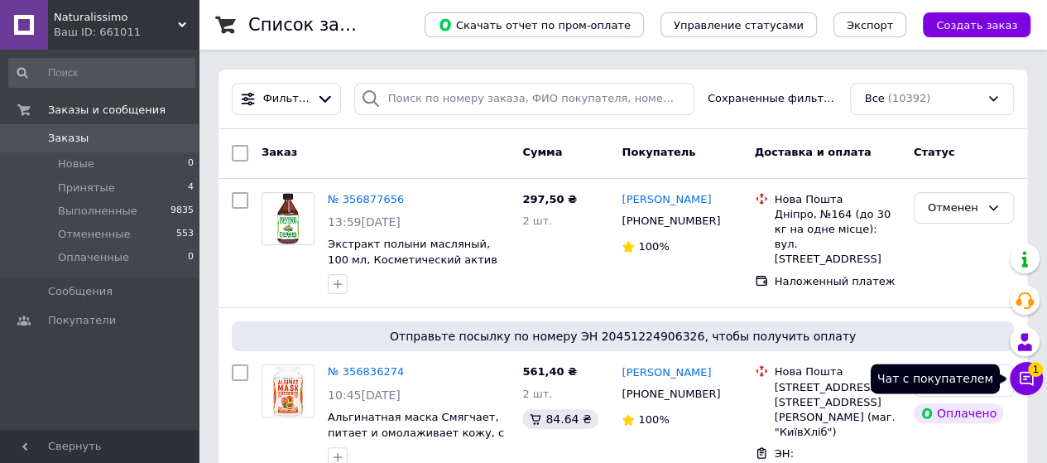
click at [1031, 373] on span "1" at bounding box center [1035, 369] width 15 height 15
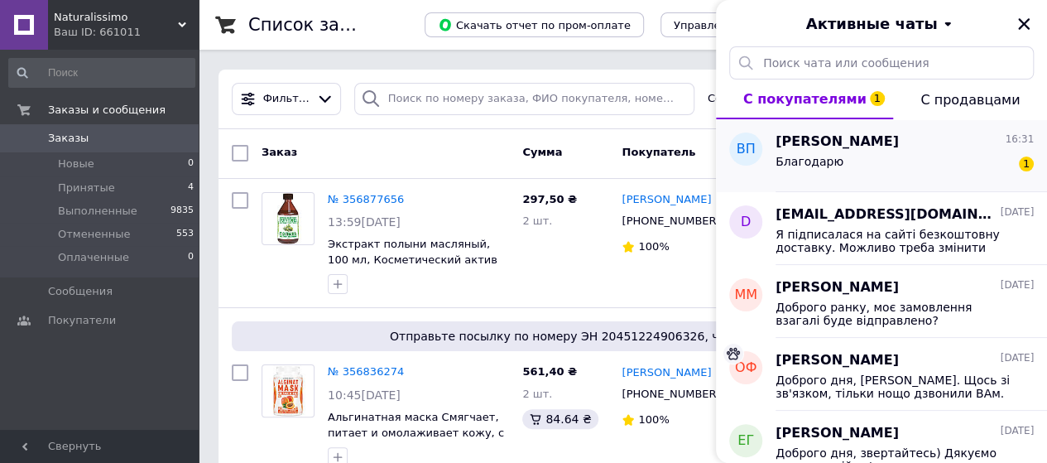
click at [853, 163] on div "Благодарю 1" at bounding box center [905, 164] width 258 height 26
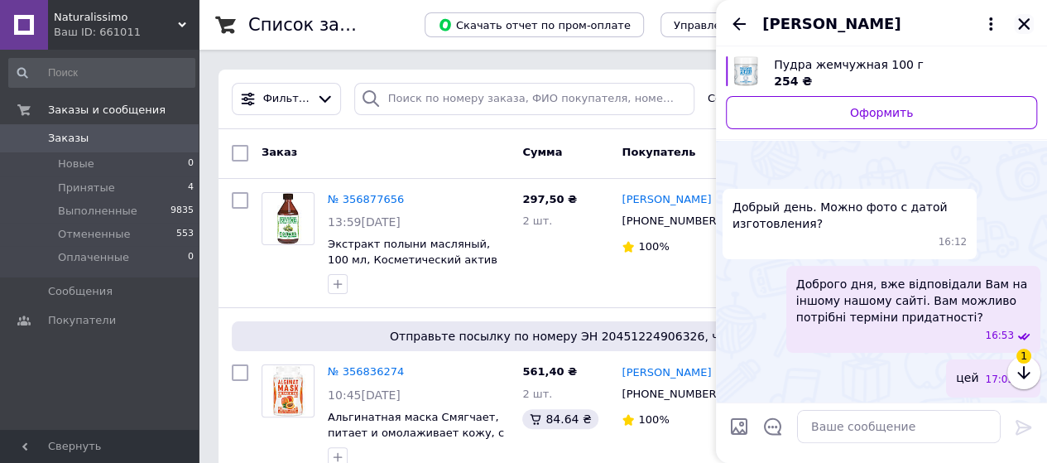
scroll to position [1055, 0]
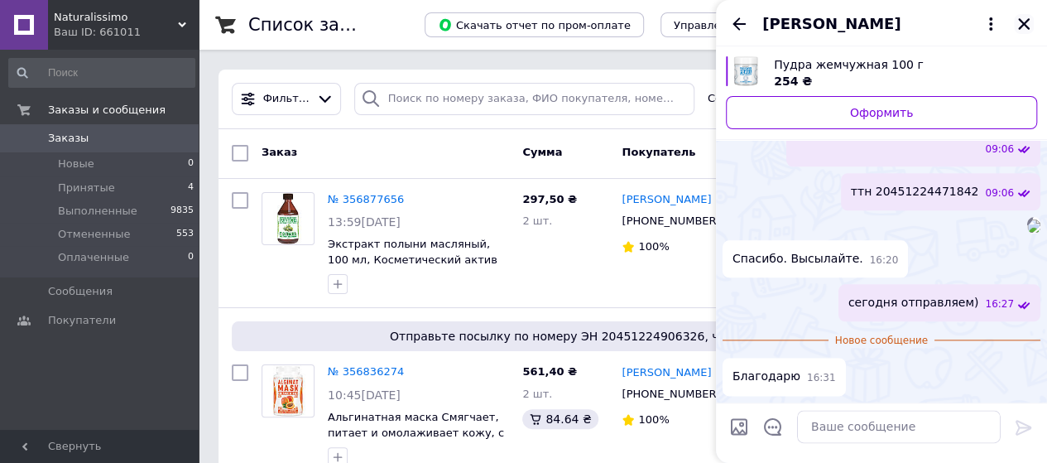
click at [1026, 22] on icon "Закрыть" at bounding box center [1024, 24] width 12 height 12
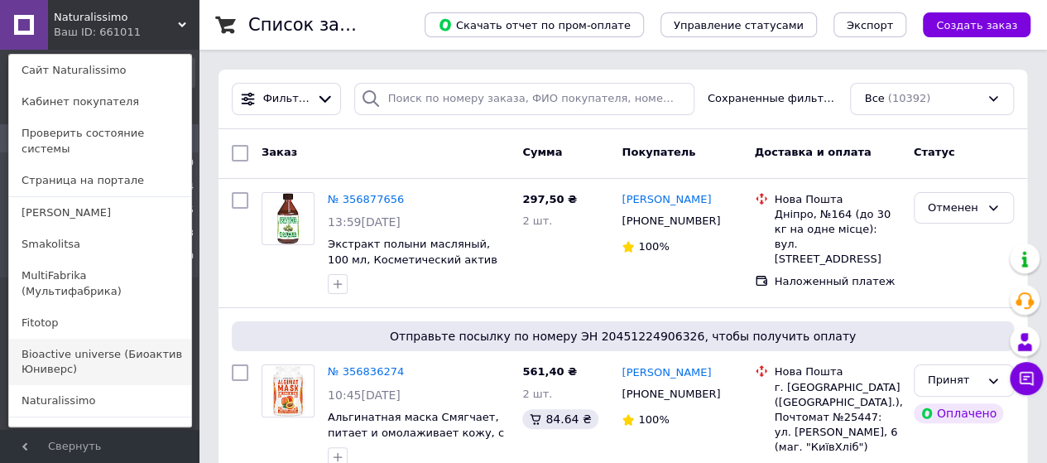
click at [58, 339] on link "Bioactive universe (Биоактив Юниверс)" at bounding box center [100, 362] width 182 height 46
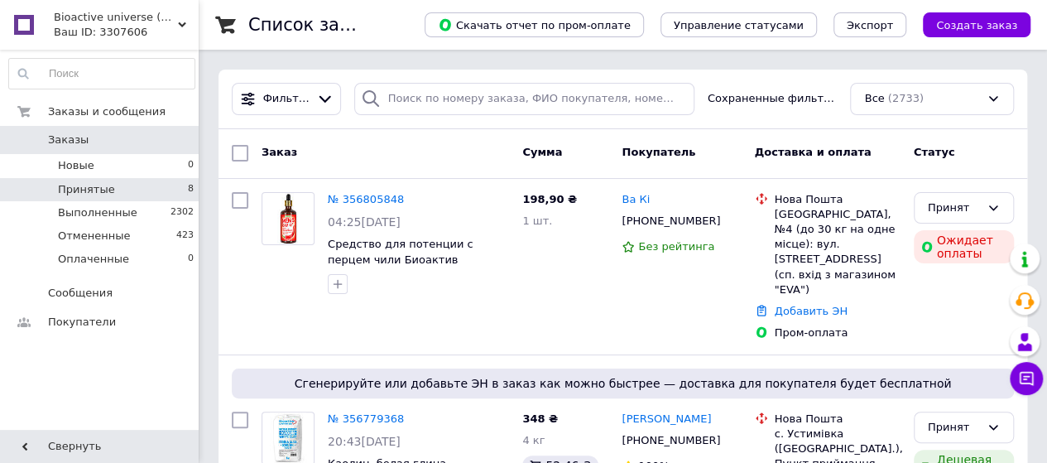
click at [85, 190] on span "Принятые" at bounding box center [86, 189] width 57 height 15
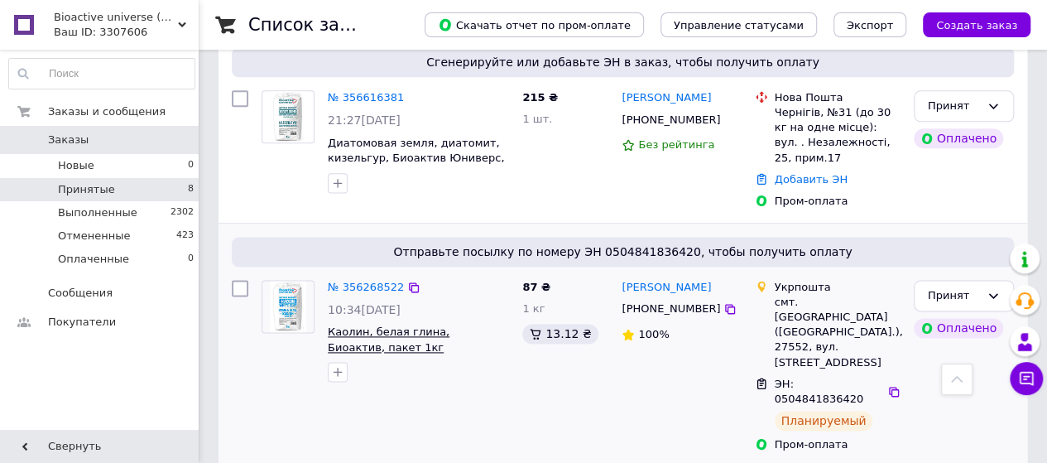
scroll to position [1051, 0]
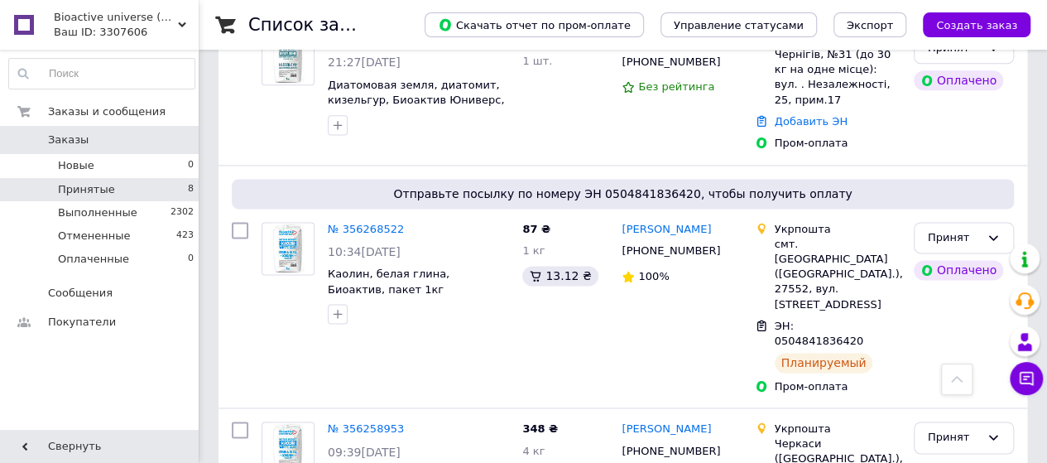
click at [146, 36] on div "Ваш ID: 3307606" at bounding box center [126, 32] width 145 height 15
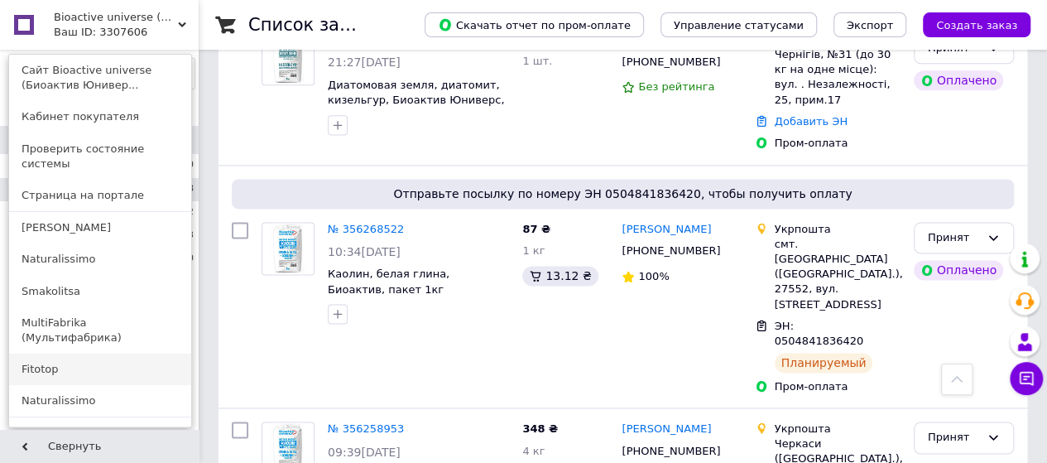
click at [70, 353] on link "Fitotop" at bounding box center [100, 368] width 182 height 31
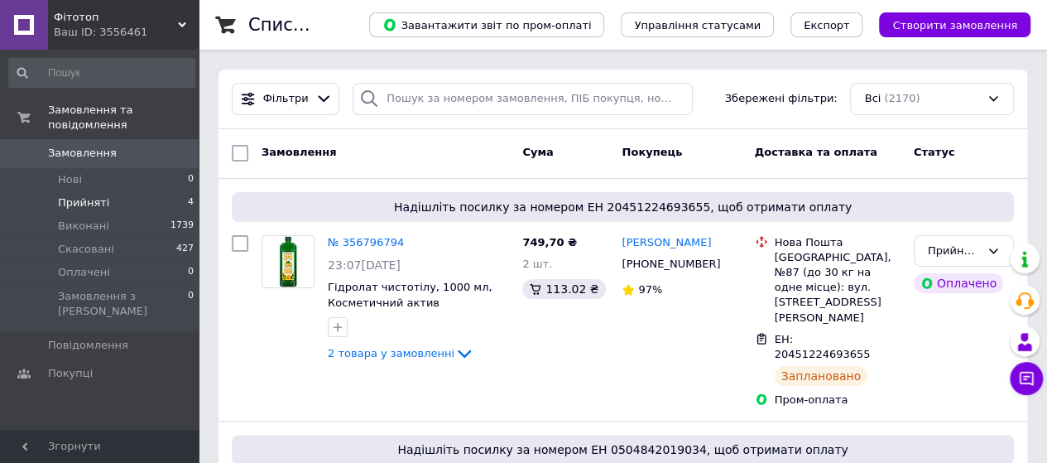
click at [92, 195] on span "Прийняті" at bounding box center [83, 202] width 51 height 15
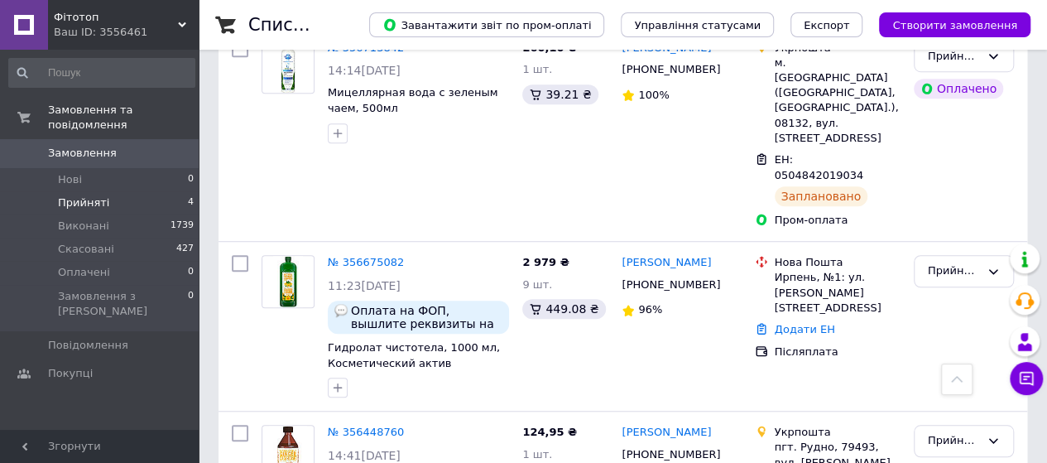
scroll to position [248, 0]
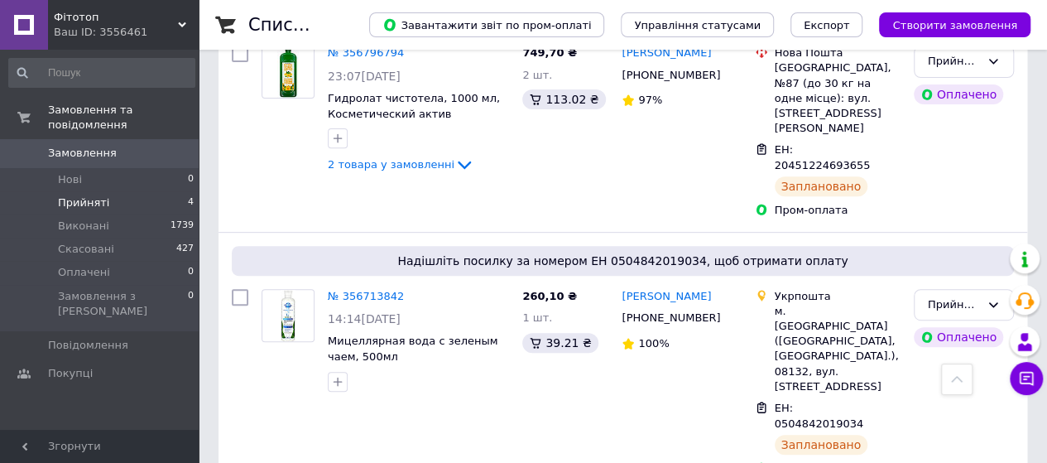
click at [114, 19] on span "Фітотоп" at bounding box center [116, 17] width 124 height 15
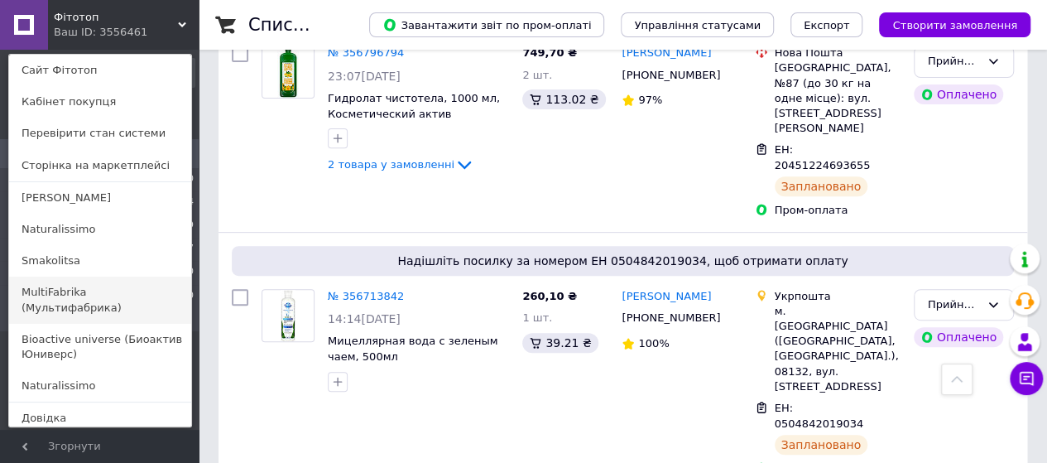
click at [80, 292] on link "MultiFabrika (Мультифабрика)" at bounding box center [100, 299] width 182 height 46
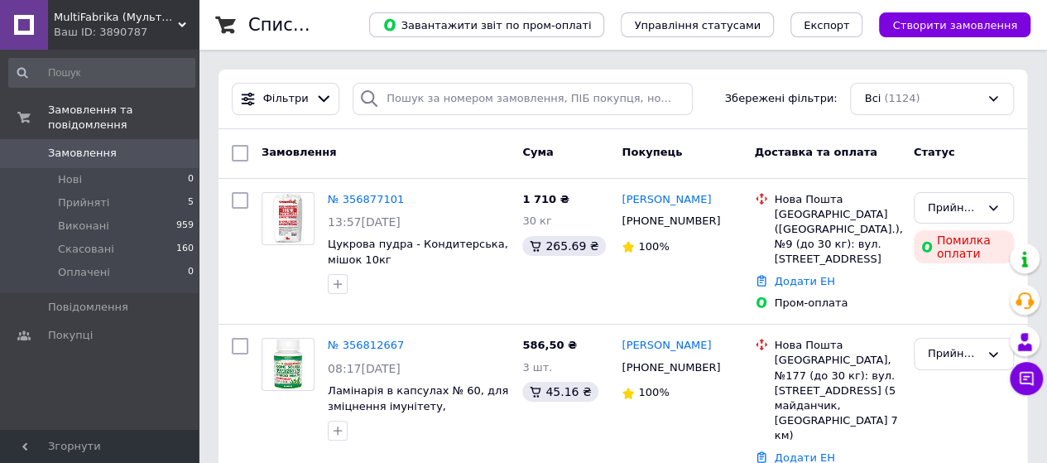
click at [107, 26] on div "Ваш ID: 3890787" at bounding box center [126, 32] width 145 height 15
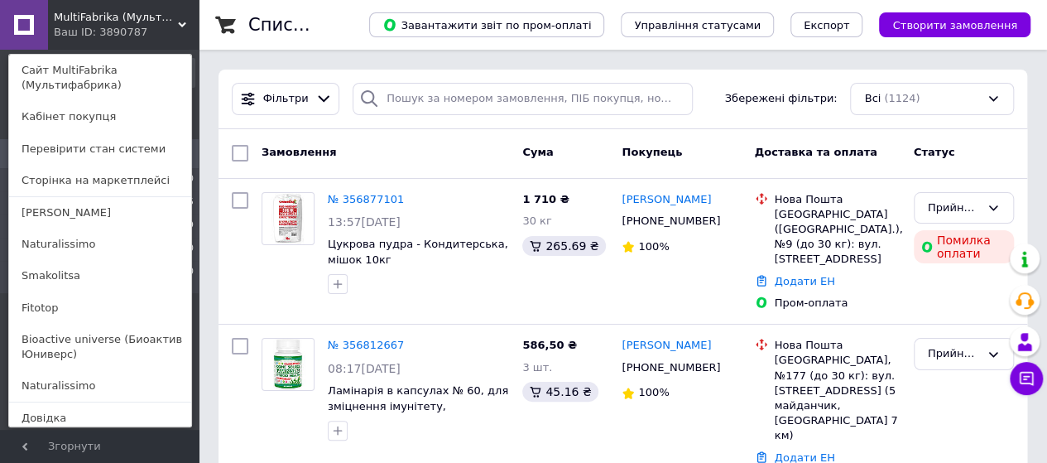
click at [115, 25] on div "Ваш ID: 3890787" at bounding box center [89, 32] width 70 height 15
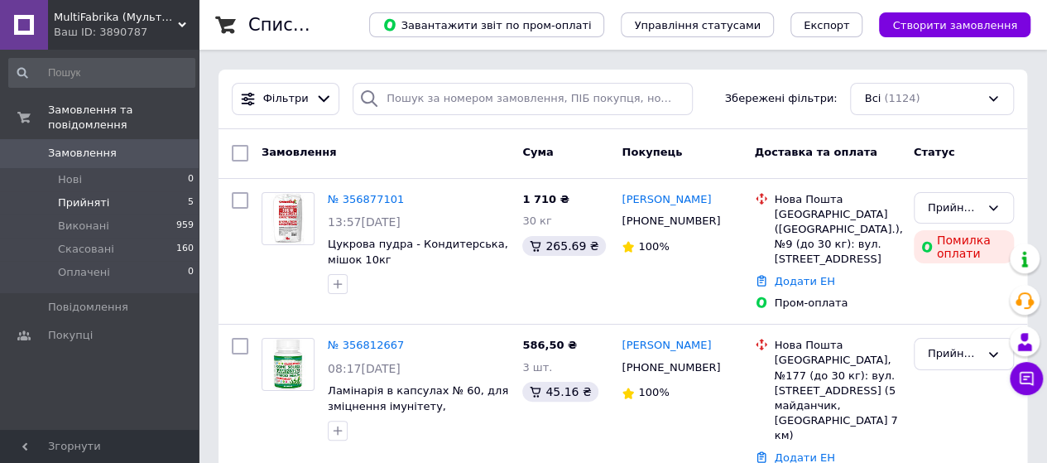
click at [99, 195] on span "Прийняті" at bounding box center [83, 202] width 51 height 15
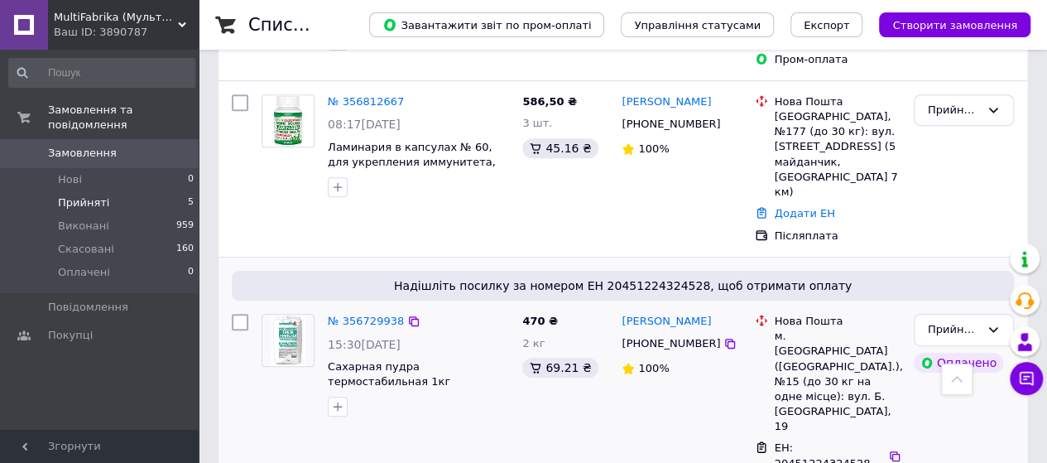
scroll to position [137, 0]
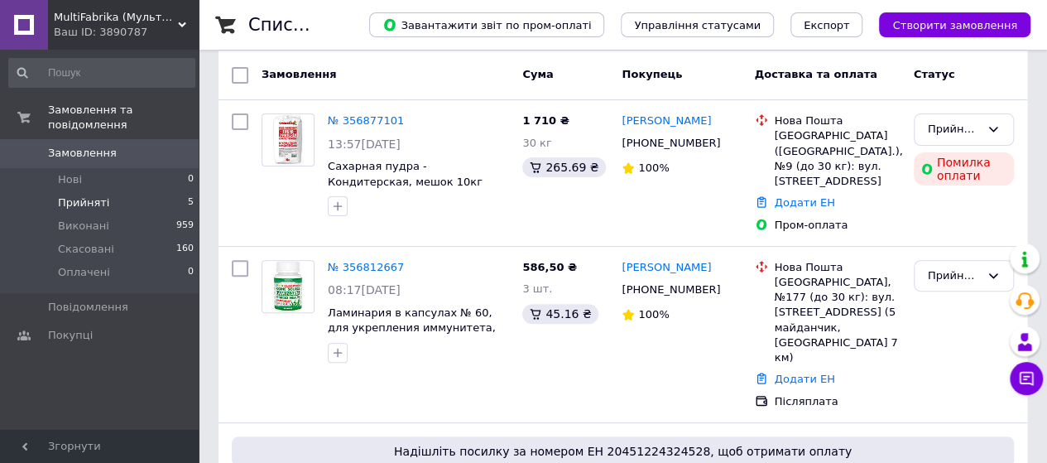
click at [137, 20] on span "MultiFabrika (Мультифабрика)" at bounding box center [116, 17] width 124 height 15
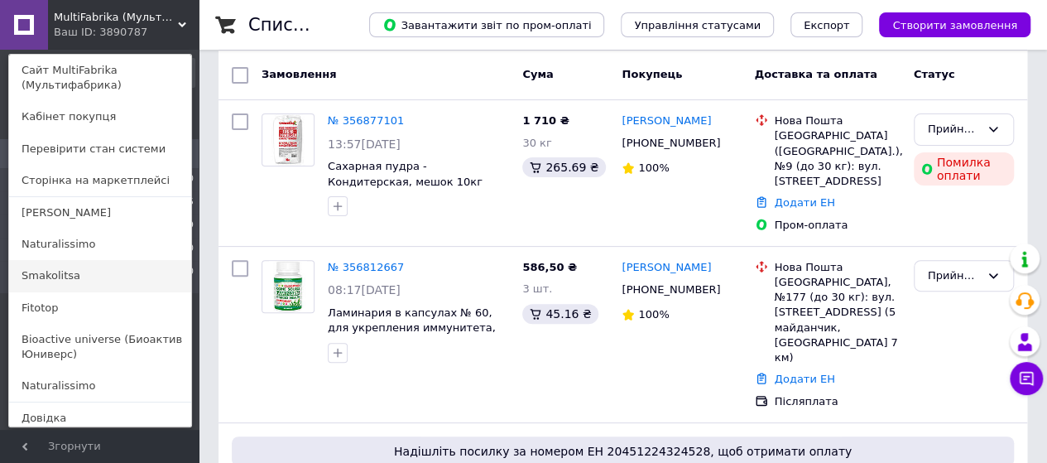
click at [56, 279] on link "Smakolitsa" at bounding box center [100, 275] width 182 height 31
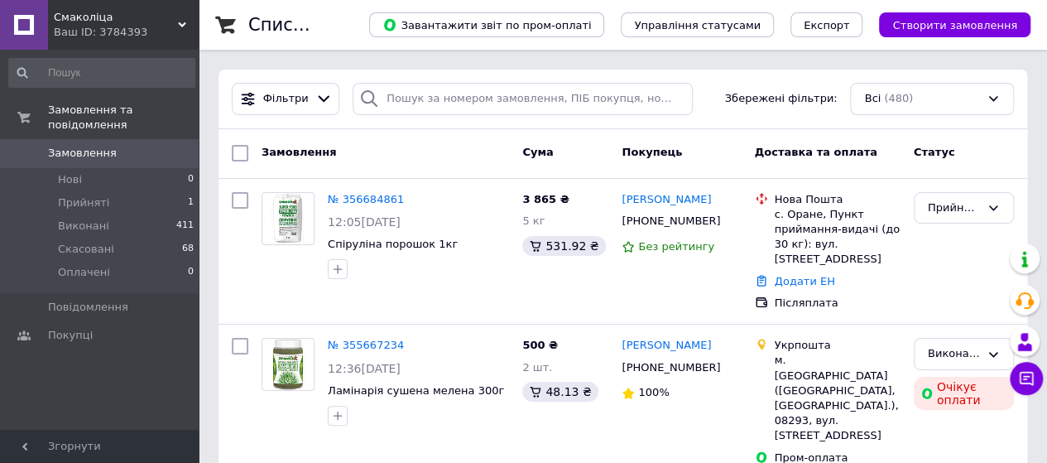
click at [138, 27] on div "Ваш ID: 3784393" at bounding box center [126, 32] width 145 height 15
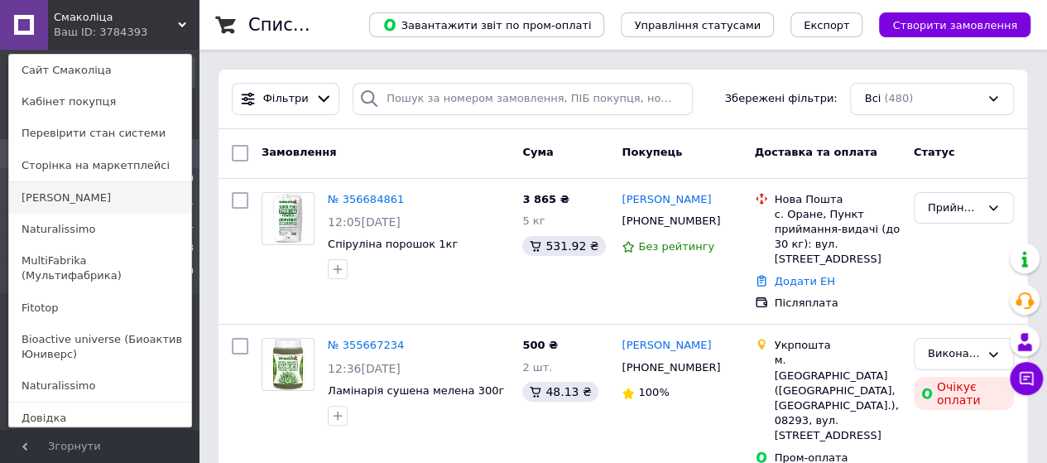
click at [81, 202] on link "[PERSON_NAME]" at bounding box center [100, 197] width 182 height 31
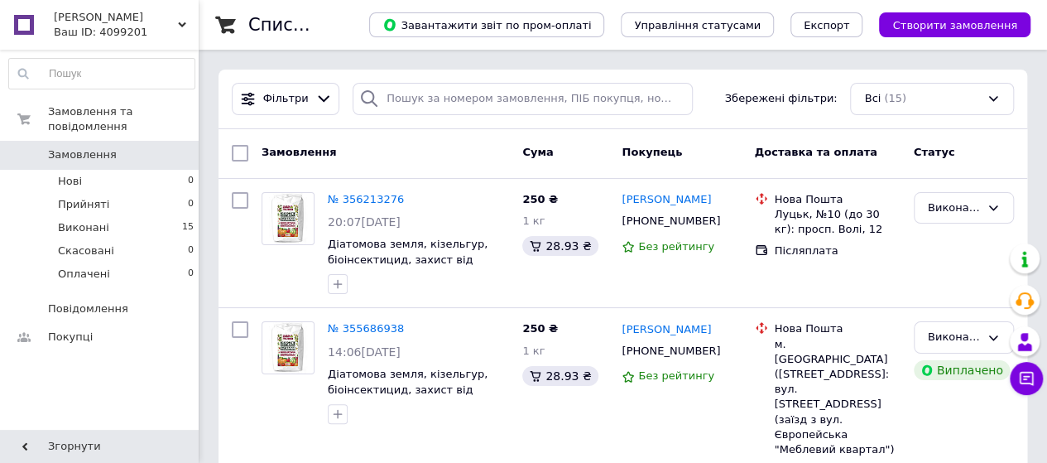
click at [129, 16] on span "[PERSON_NAME]" at bounding box center [116, 17] width 124 height 15
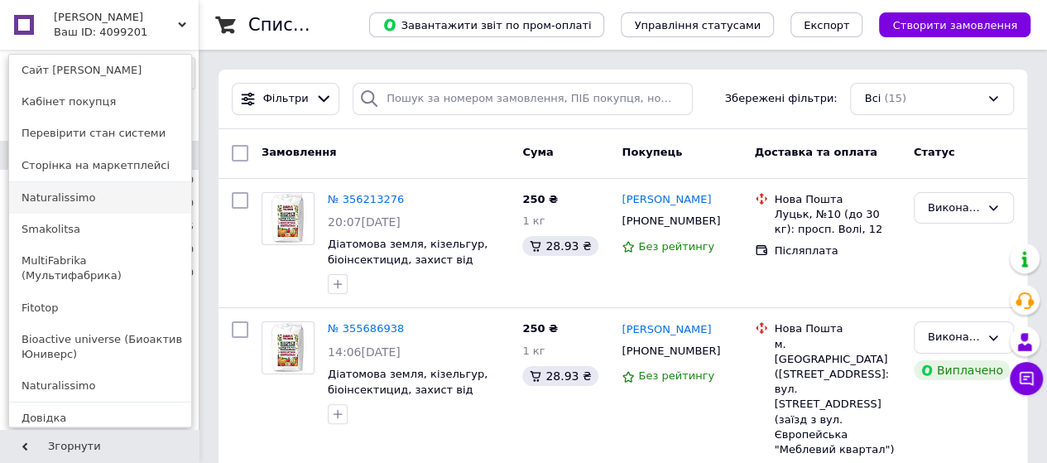
click at [84, 200] on link "Naturalissimo" at bounding box center [100, 197] width 182 height 31
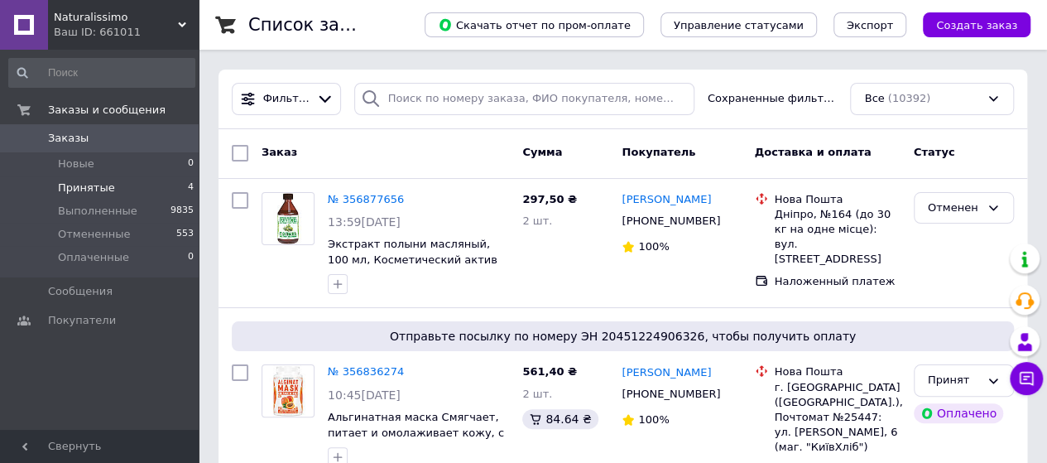
click at [99, 193] on span "Принятые" at bounding box center [86, 187] width 57 height 15
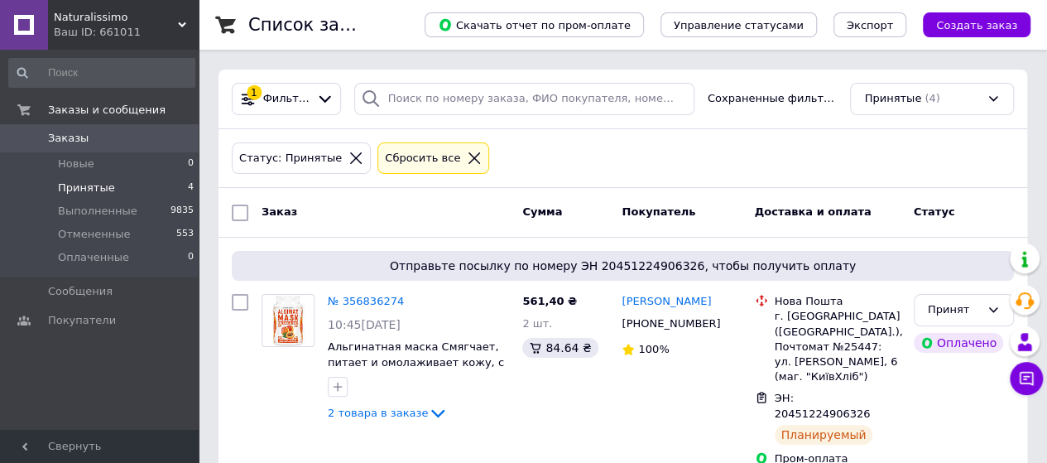
click at [80, 35] on div "Ваш ID: 661011" at bounding box center [126, 32] width 145 height 15
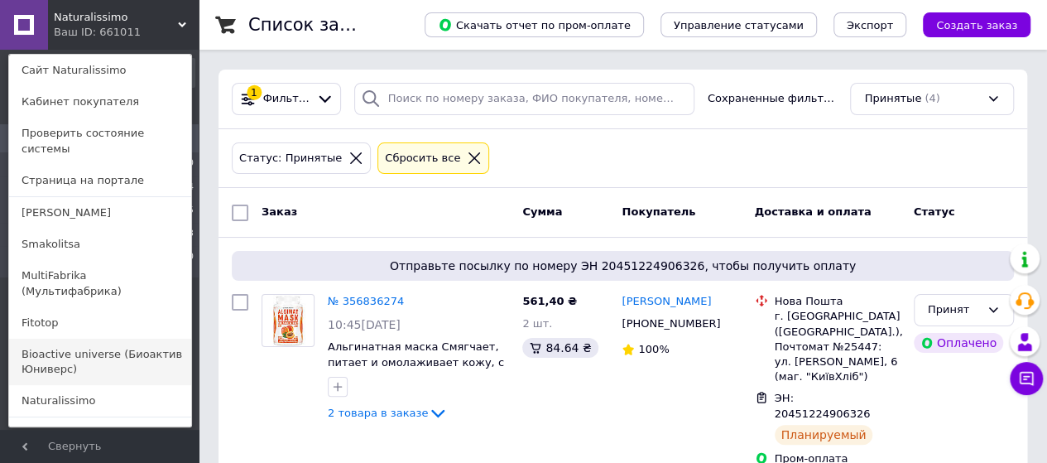
click at [65, 339] on link "Bioactive universe (Биоактив Юниверс)" at bounding box center [100, 362] width 182 height 46
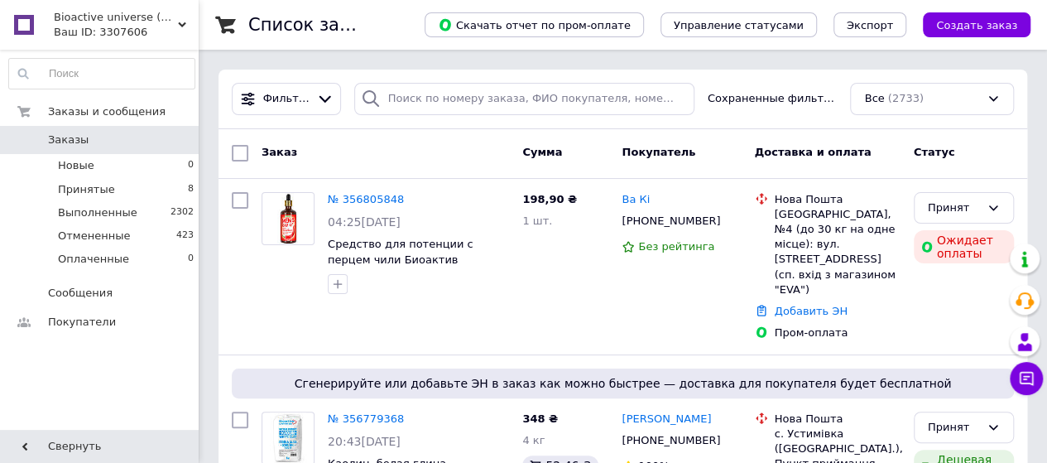
click at [87, 27] on div "Ваш ID: 3307606" at bounding box center [126, 32] width 145 height 15
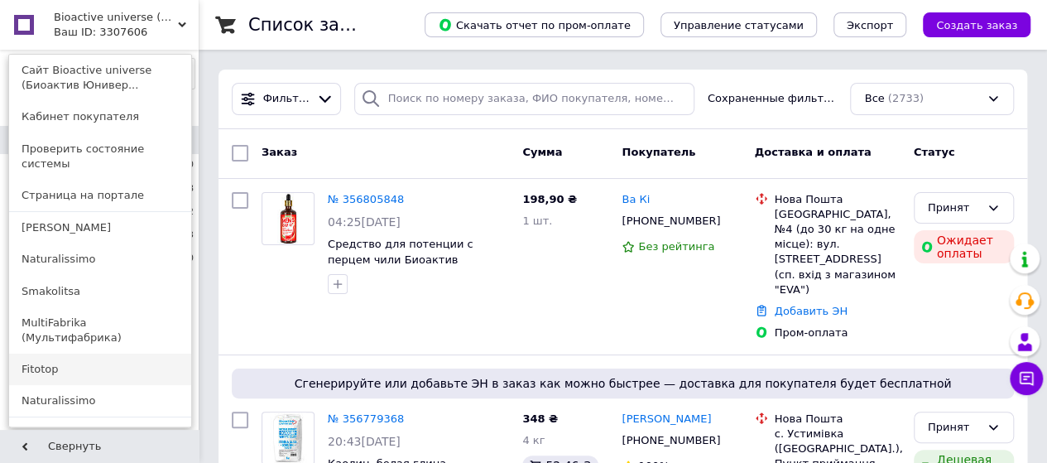
click at [41, 353] on link "Fitotop" at bounding box center [100, 368] width 182 height 31
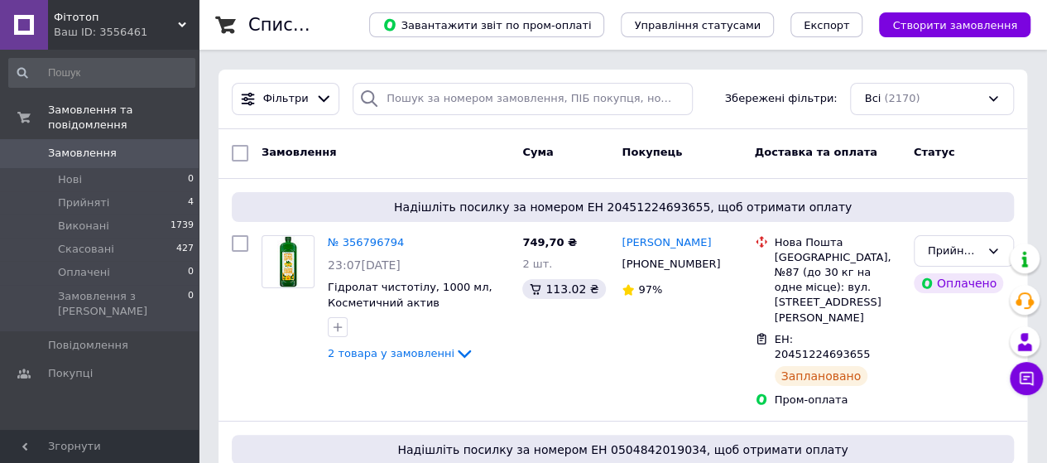
click at [102, 29] on div "Ваш ID: 3556461" at bounding box center [126, 32] width 145 height 15
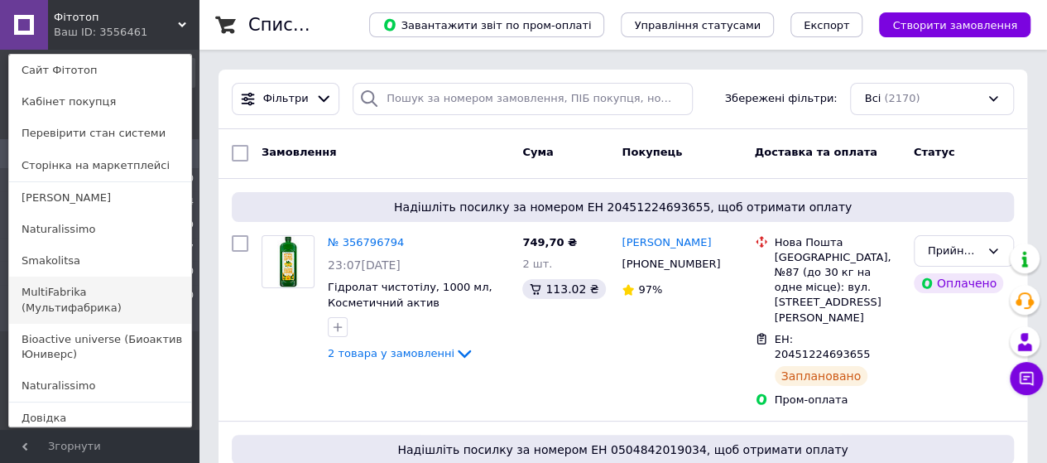
click at [59, 294] on link "MultiFabrika (Мультифабрика)" at bounding box center [100, 299] width 182 height 46
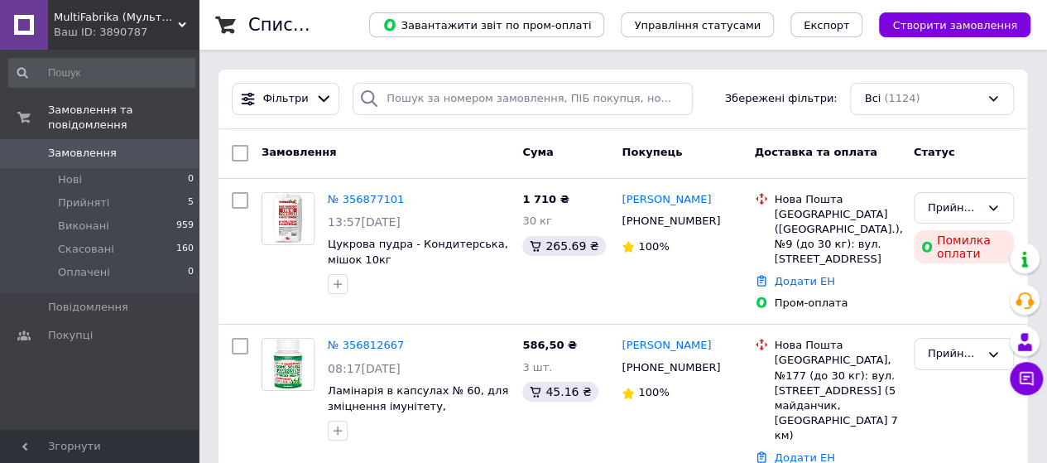
click at [84, 17] on span "MultiFabrika (Мультифабрика)" at bounding box center [116, 17] width 124 height 15
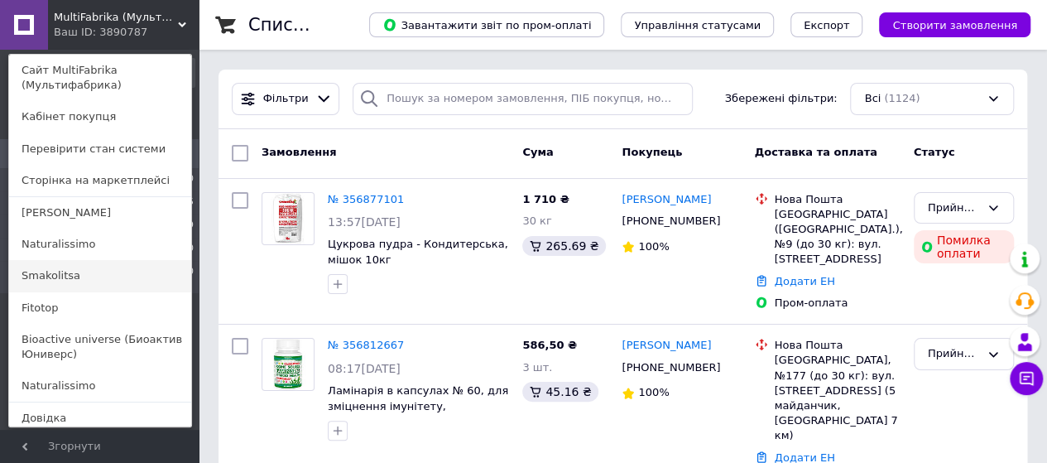
click at [61, 280] on link "Smakolitsa" at bounding box center [100, 275] width 182 height 31
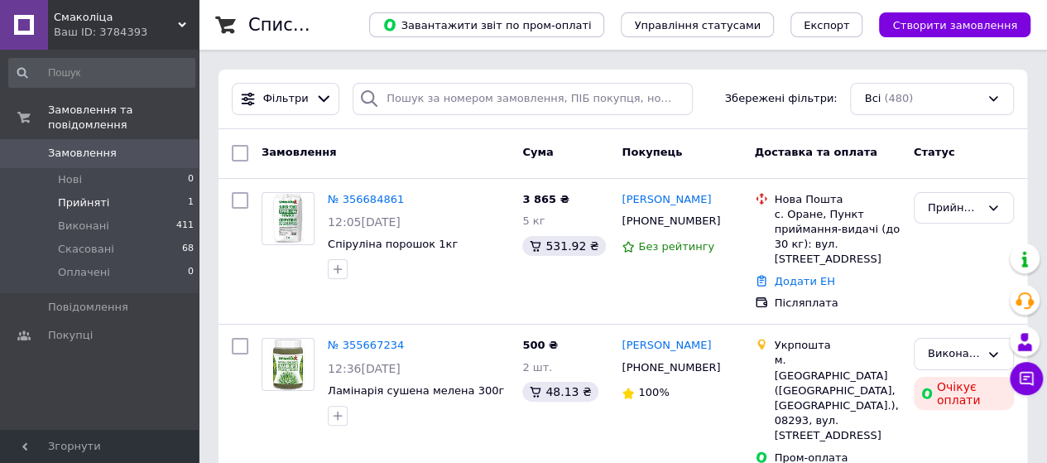
click at [98, 195] on span "Прийняті" at bounding box center [83, 202] width 51 height 15
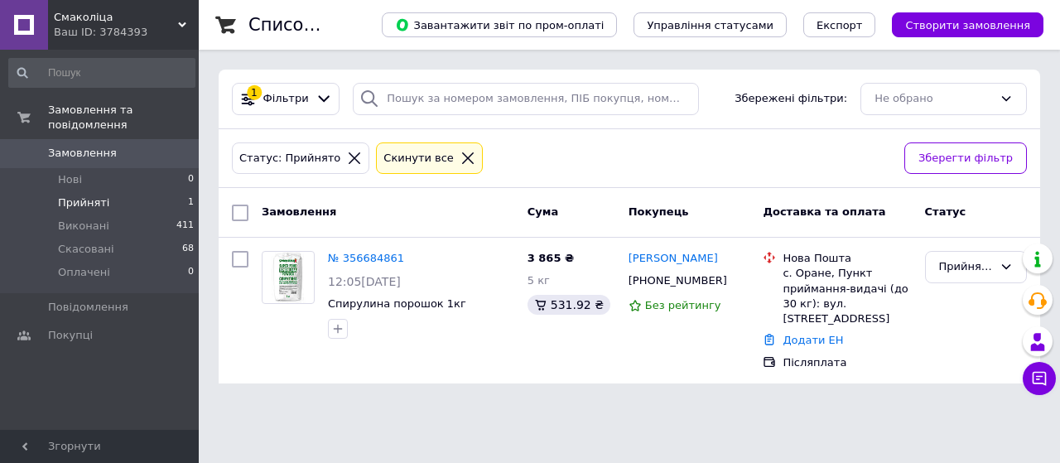
click at [91, 25] on div "Ваш ID: 3784393" at bounding box center [126, 32] width 145 height 15
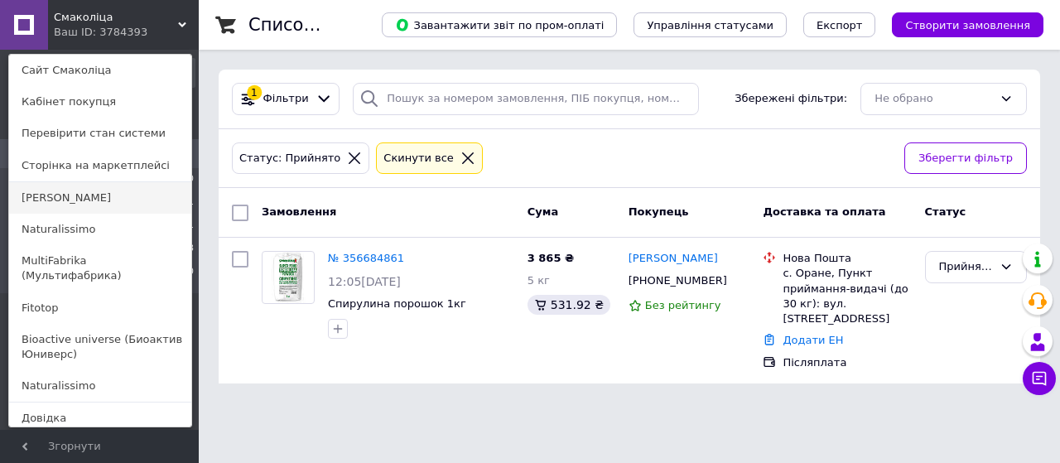
click at [93, 201] on link "[PERSON_NAME]" at bounding box center [100, 197] width 182 height 31
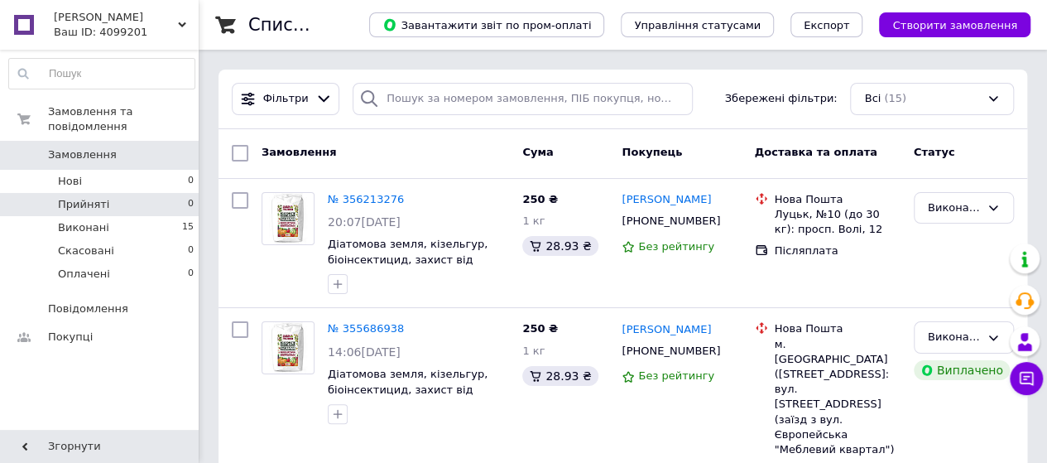
click at [116, 193] on li "Прийняті 0" at bounding box center [102, 204] width 204 height 23
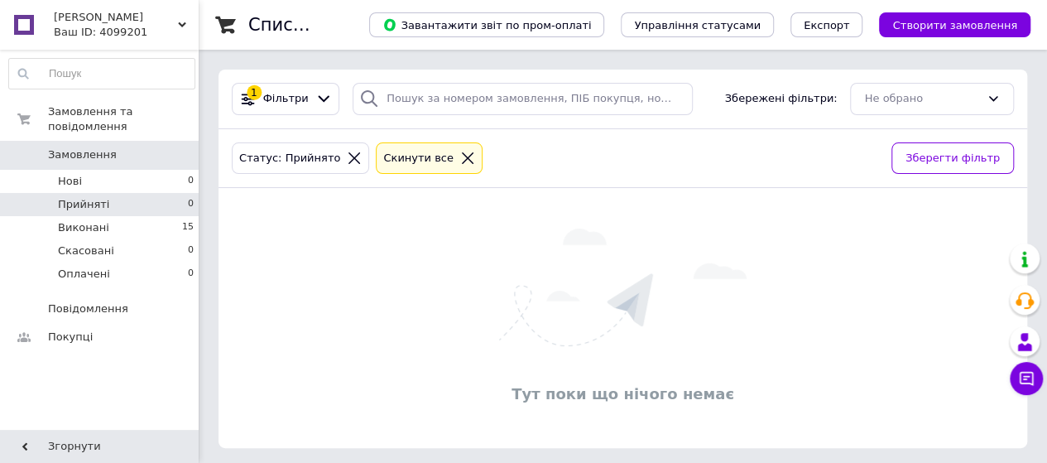
click at [127, 25] on div "Ваш ID: 4099201" at bounding box center [126, 32] width 145 height 15
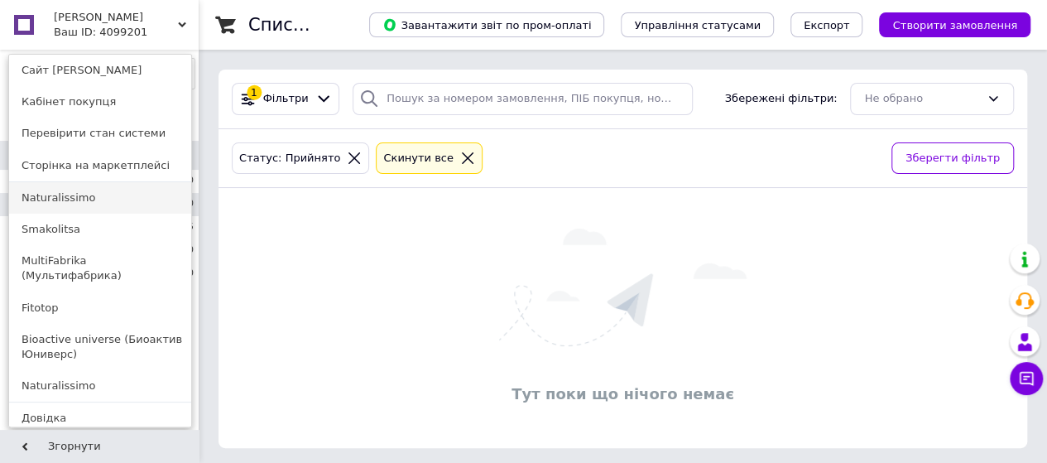
click at [75, 197] on link "Naturalissimo" at bounding box center [100, 197] width 182 height 31
